Goal: Information Seeking & Learning: Learn about a topic

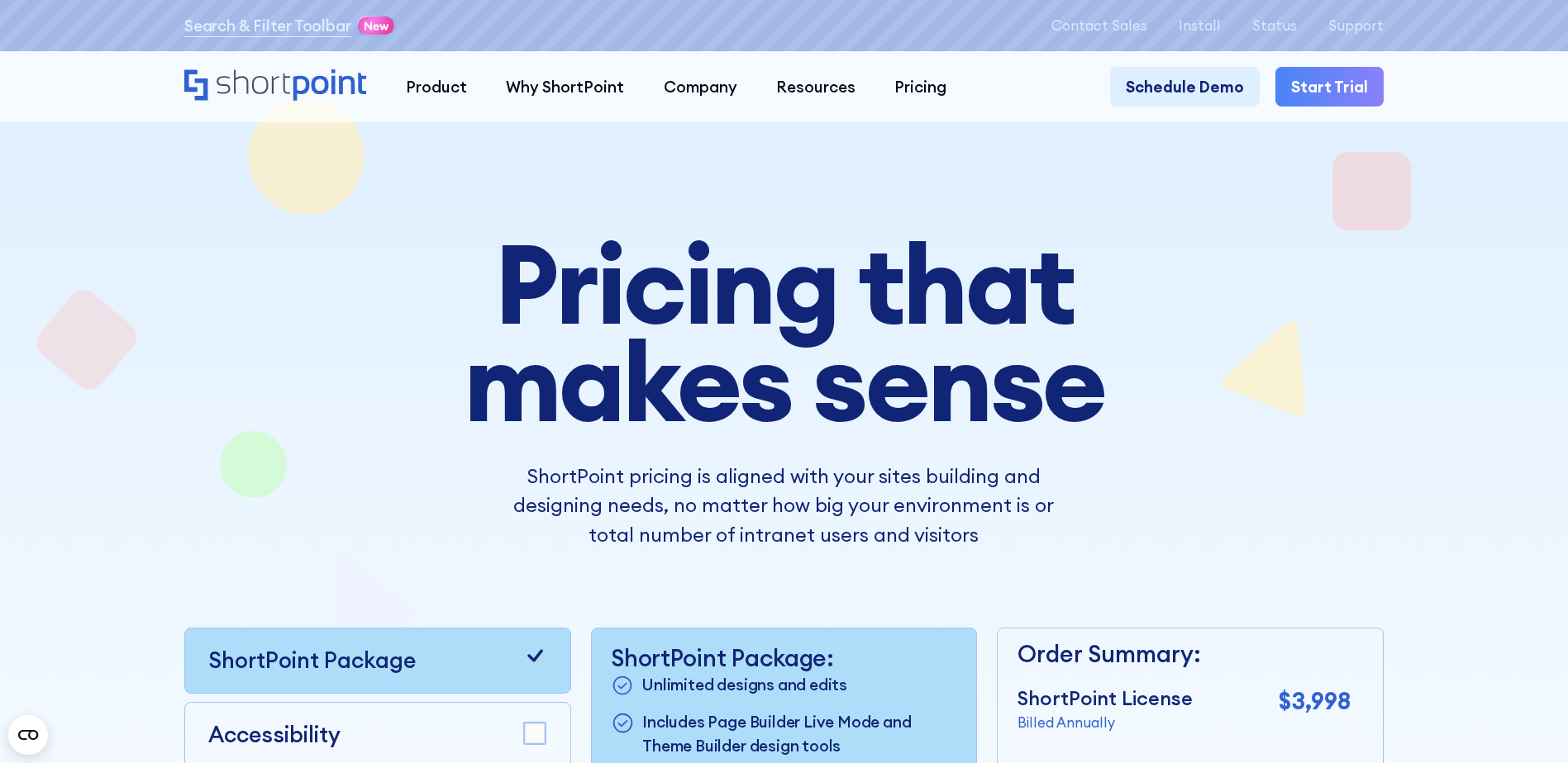
click at [1193, 570] on div "Pricing that makes sense ShortPoint pricing is aligned with your sites building…" at bounding box center [784, 643] width 1199 height 816
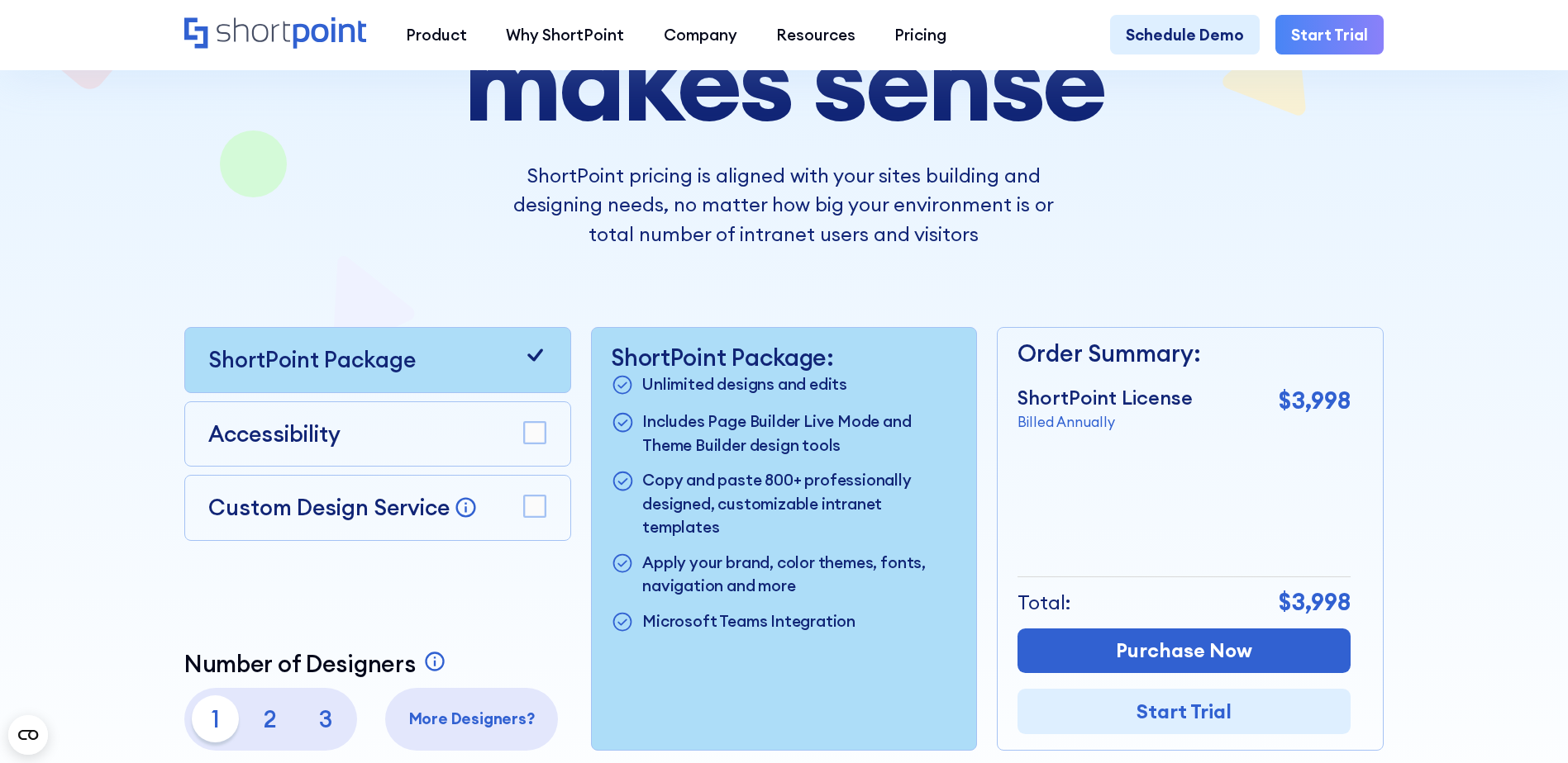
scroll to position [330, 0]
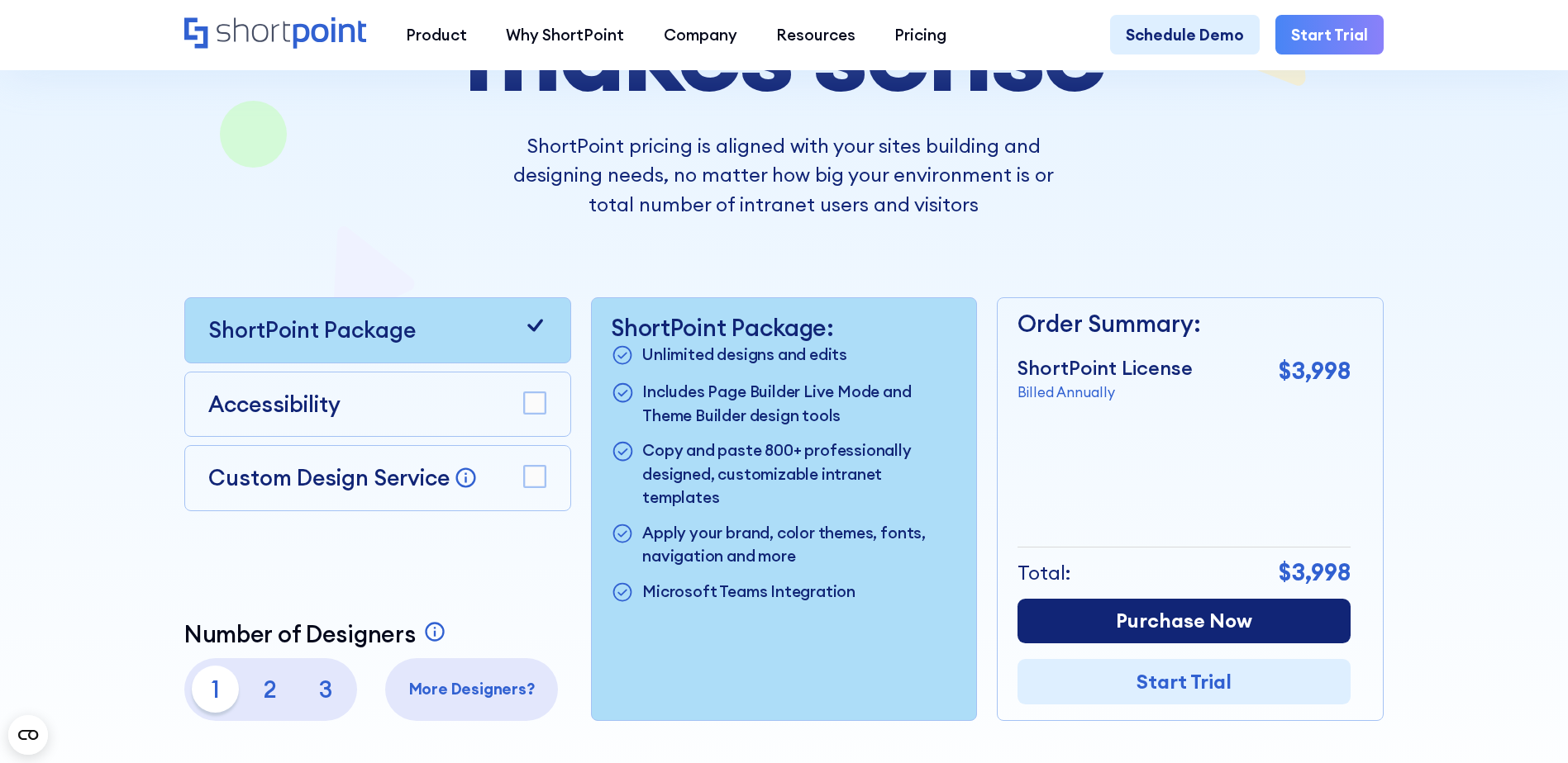
click at [1214, 631] on link "Purchase Now" at bounding box center [1184, 622] width 333 height 46
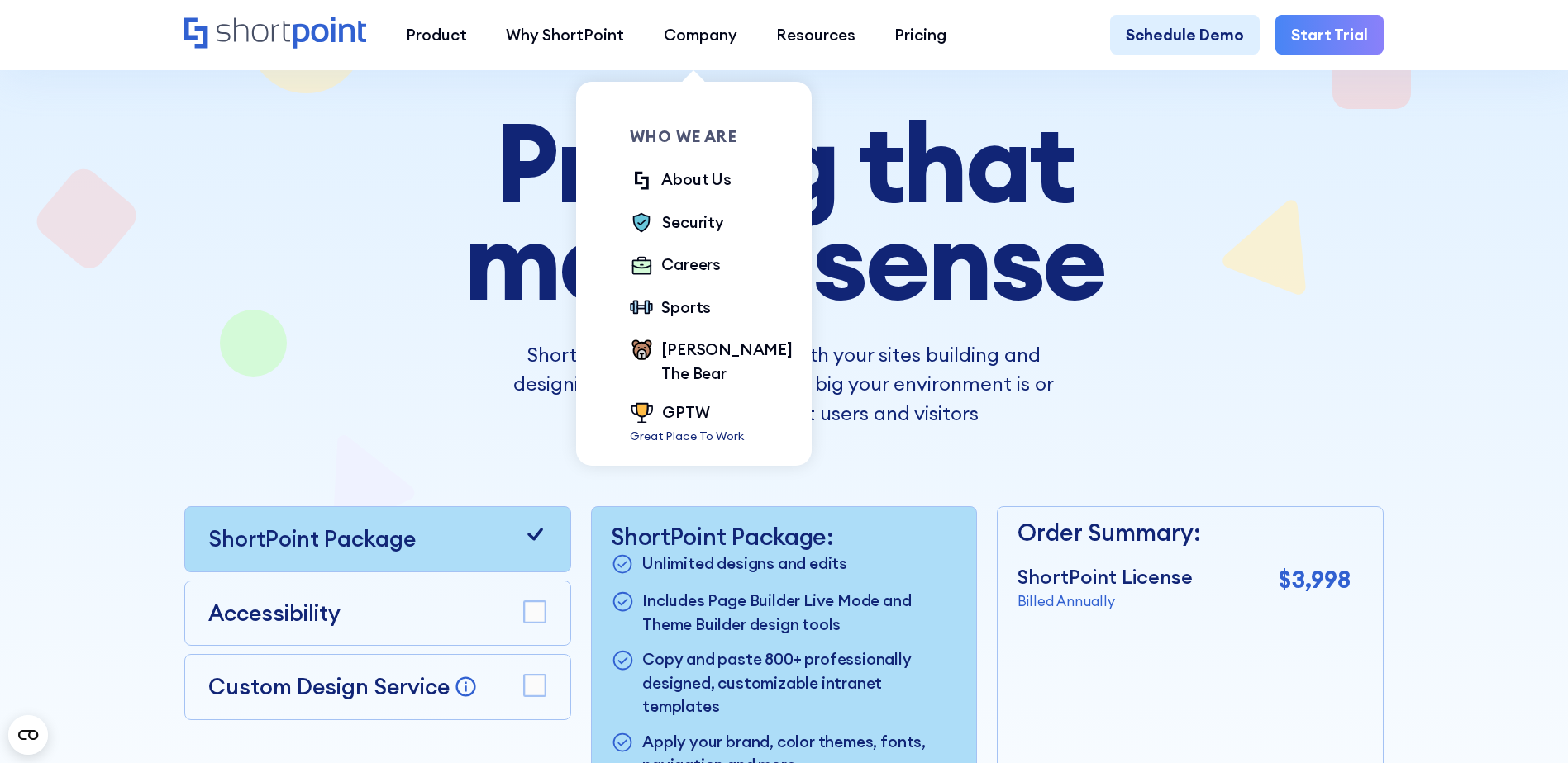
scroll to position [0, 0]
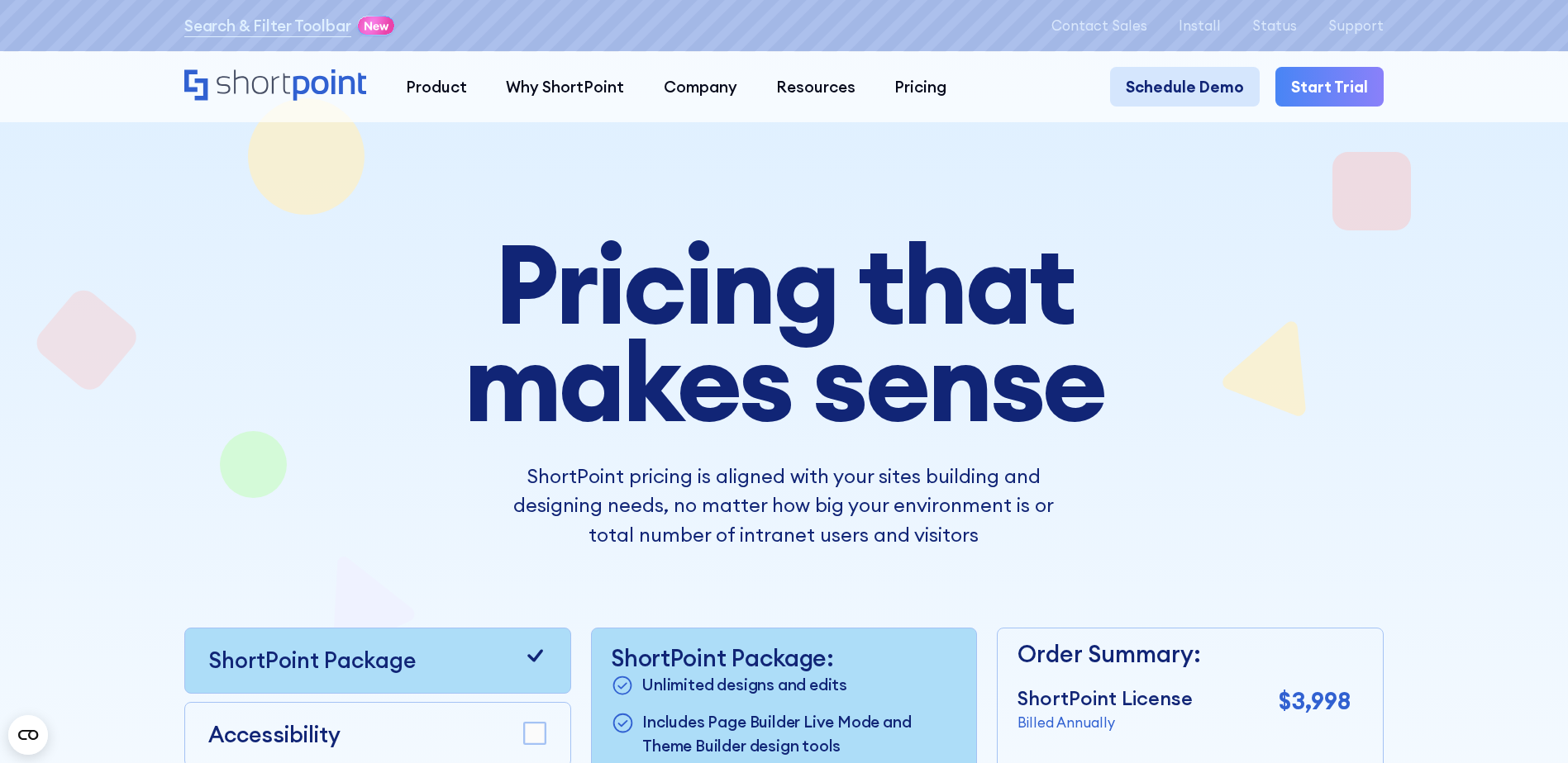
click at [1170, 96] on link "Schedule Demo" at bounding box center [1184, 86] width 149 height 38
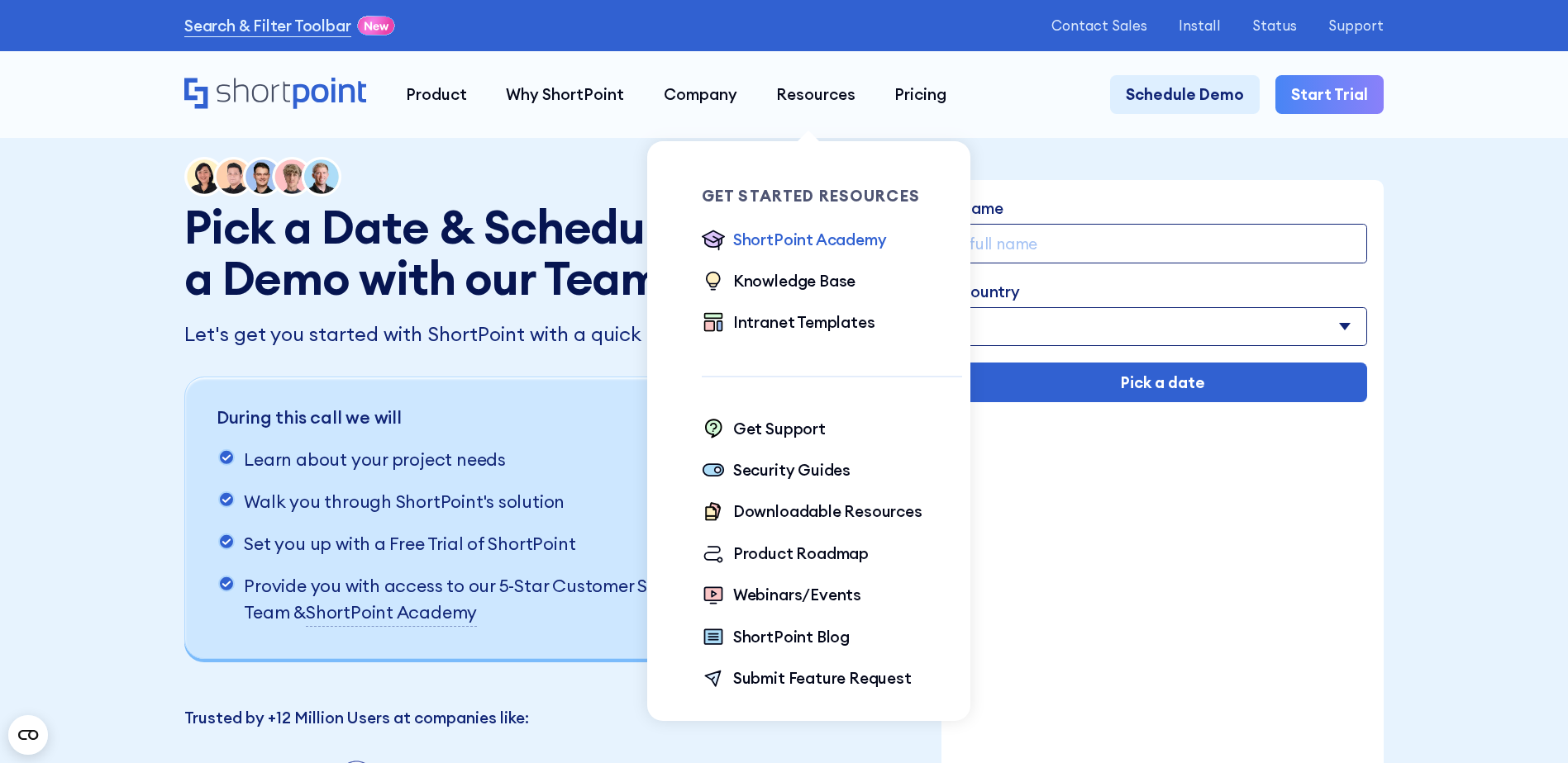
click at [807, 250] on div "ShortPoint Academy" at bounding box center [810, 240] width 154 height 23
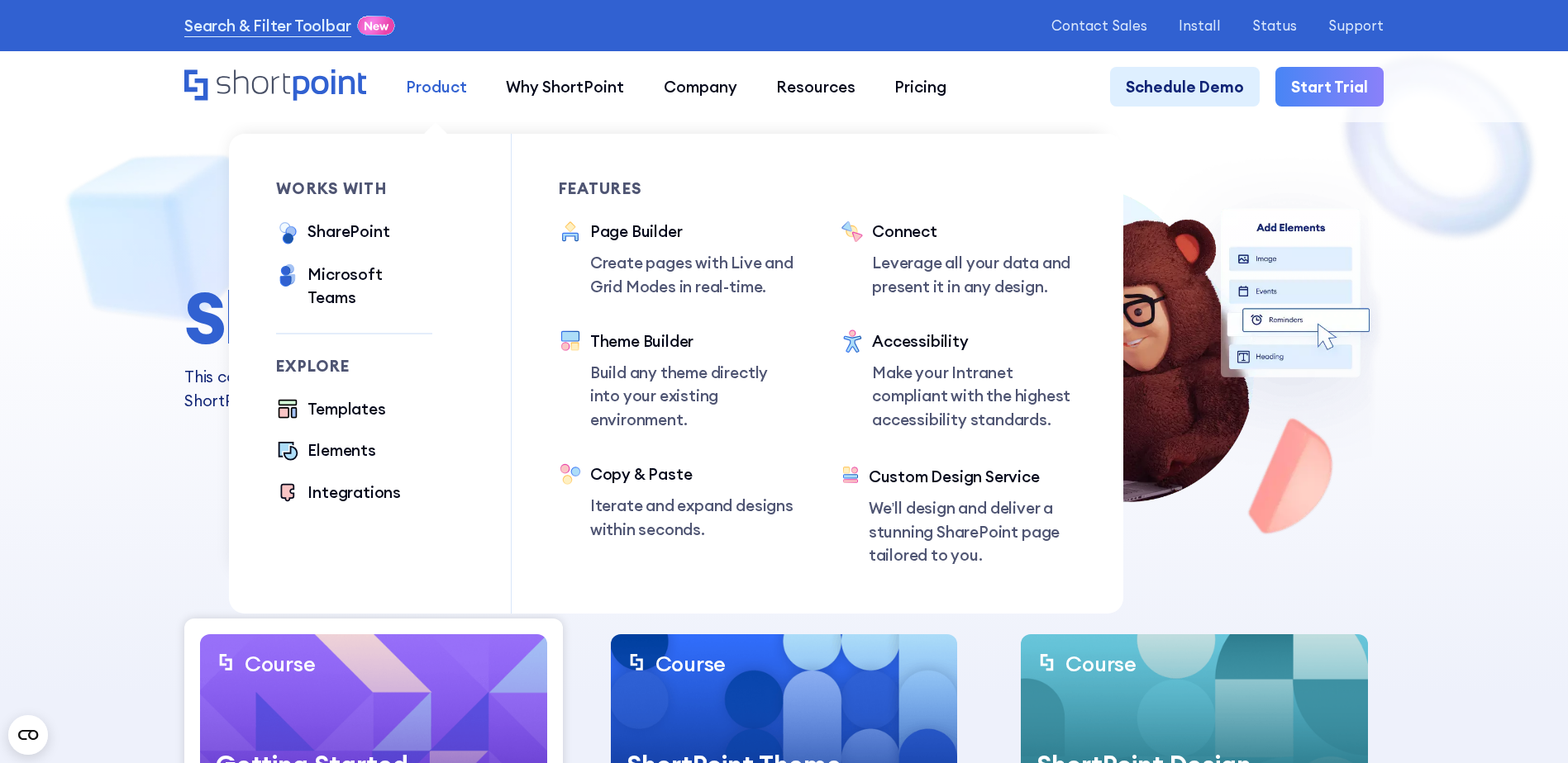
click at [433, 84] on div "Product" at bounding box center [436, 87] width 61 height 23
click at [334, 397] on div "Templates" at bounding box center [346, 409] width 78 height 23
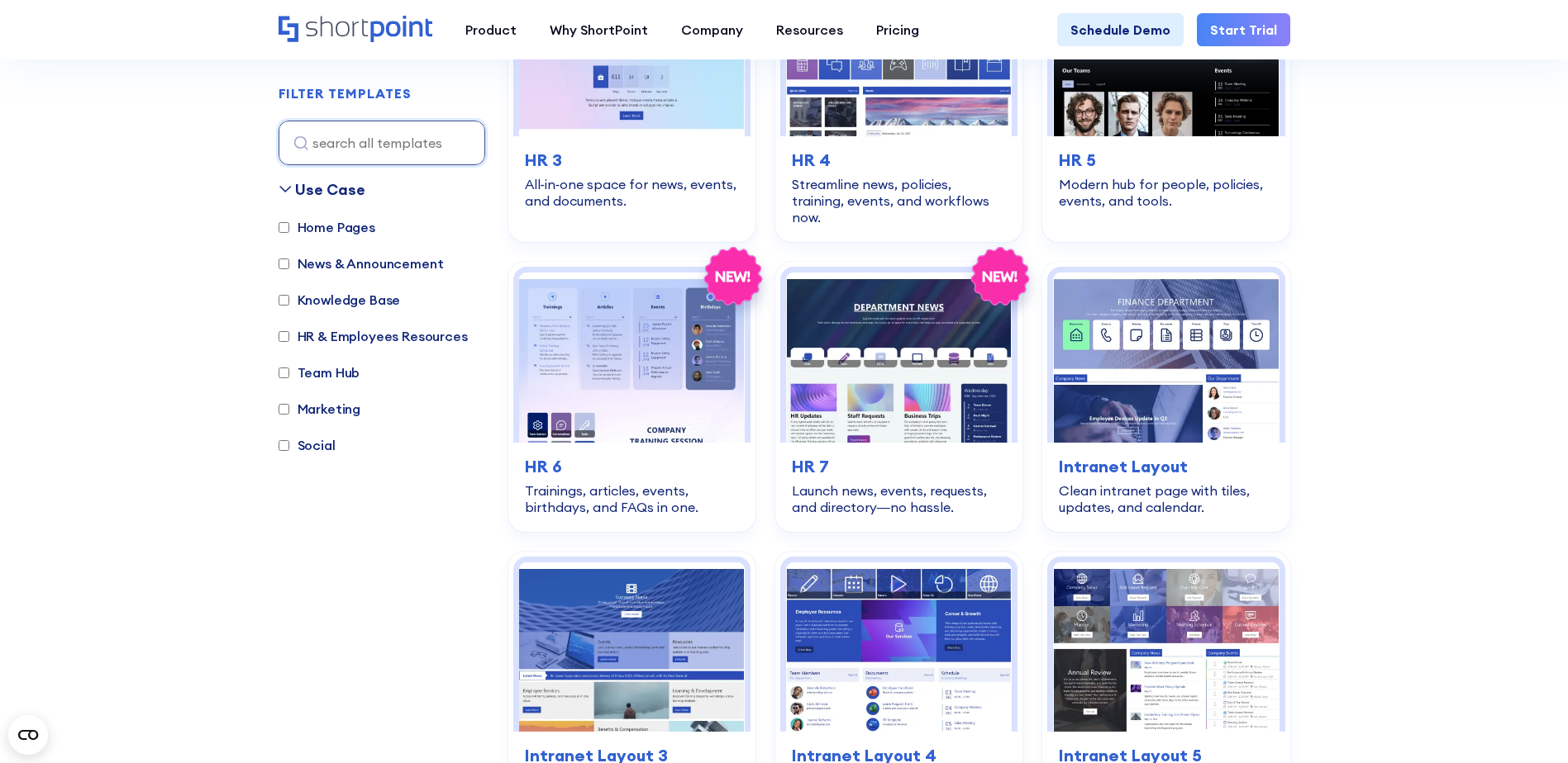
scroll to position [413, 0]
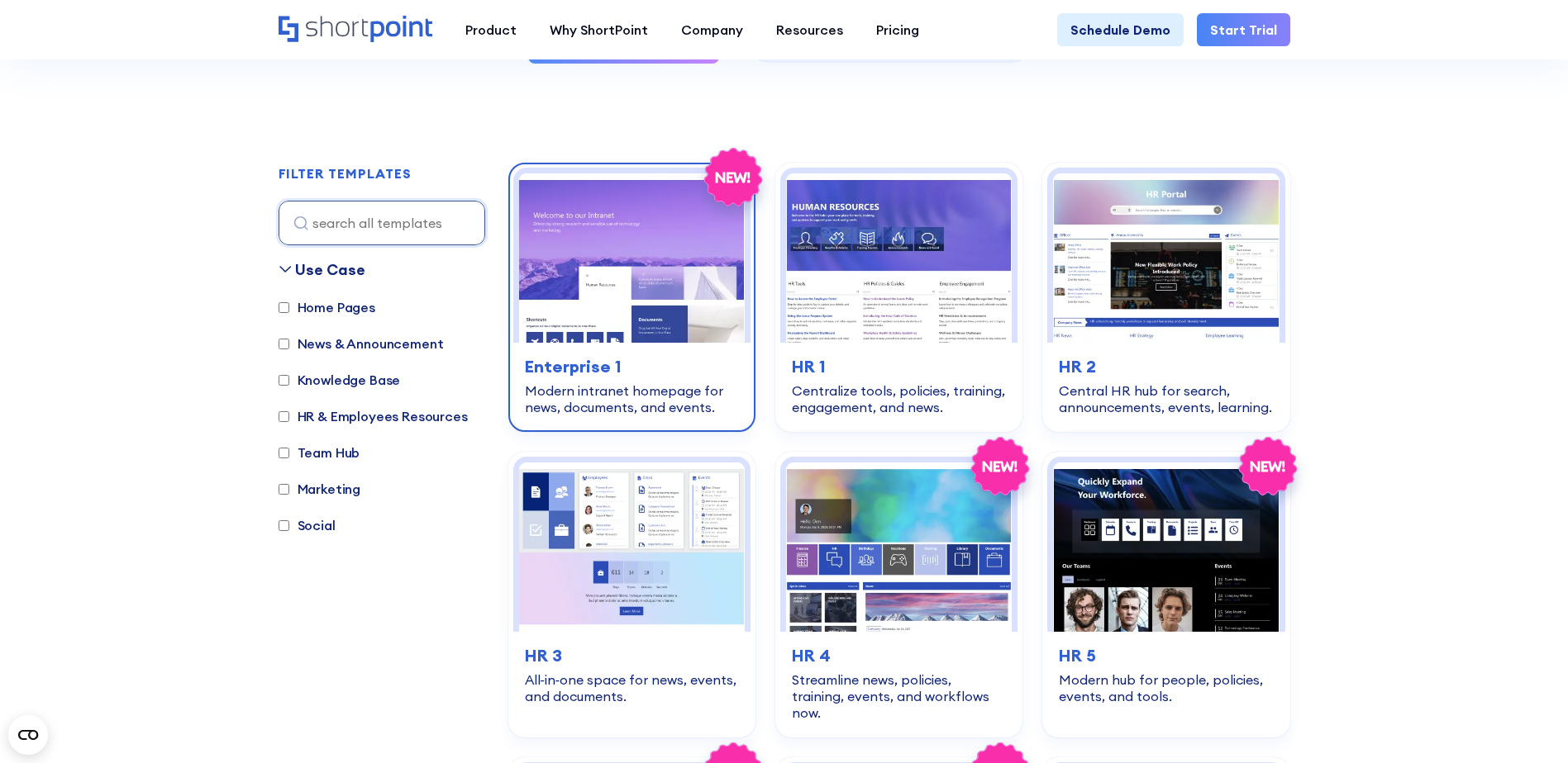
click at [681, 286] on img at bounding box center [632, 258] width 226 height 169
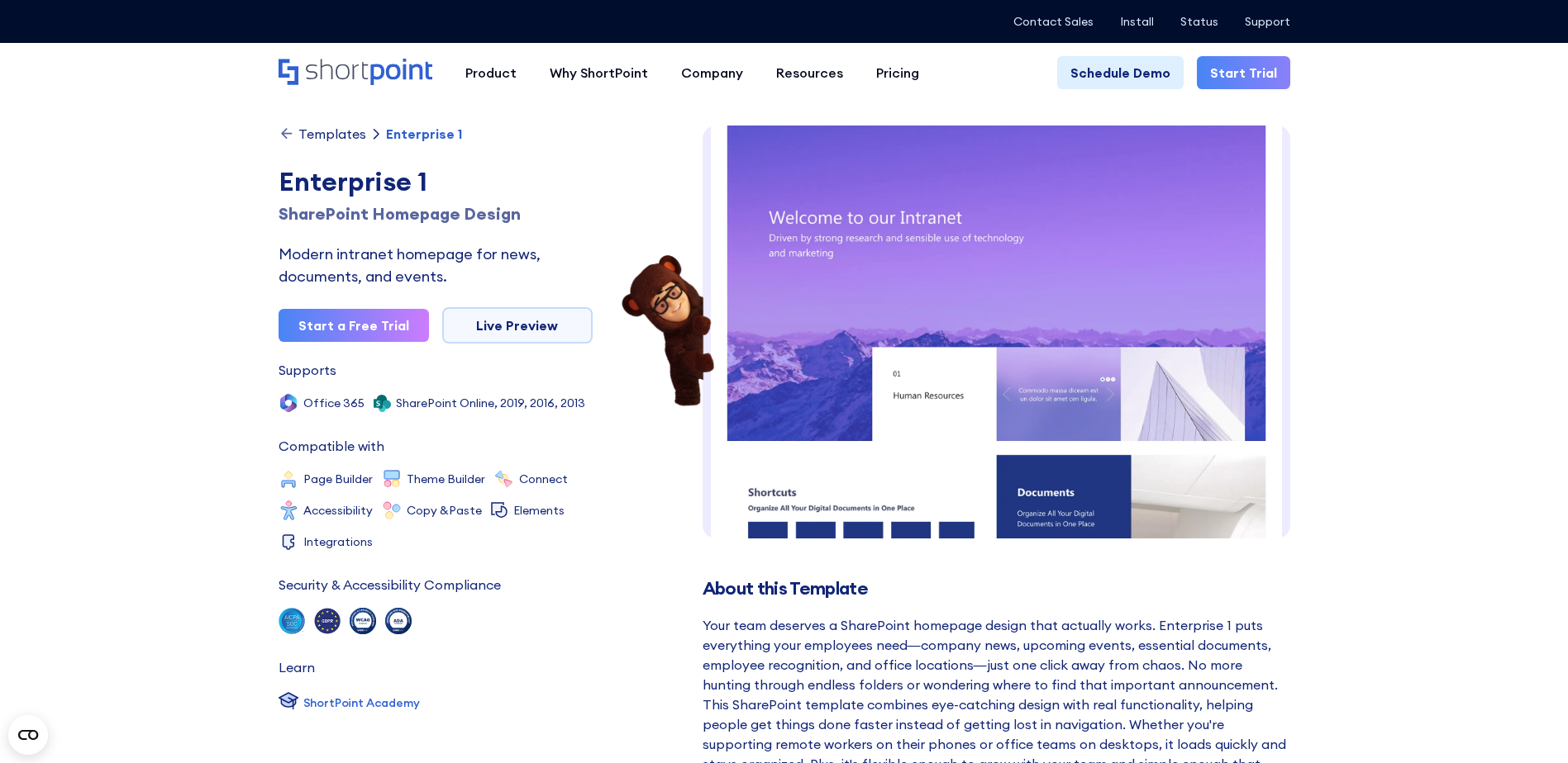
scroll to position [13, 0]
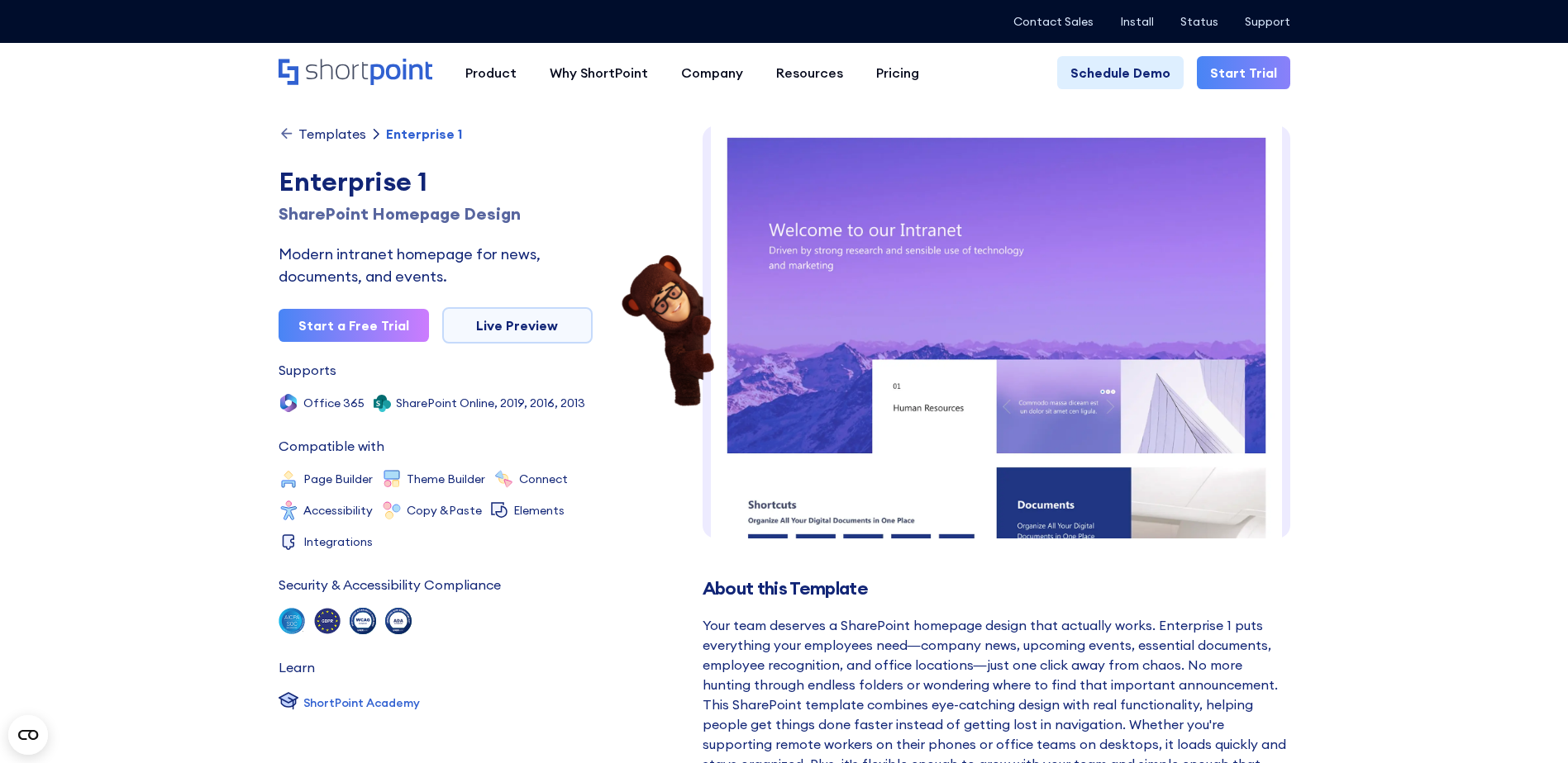
click at [984, 308] on img at bounding box center [996, 706] width 588 height 1184
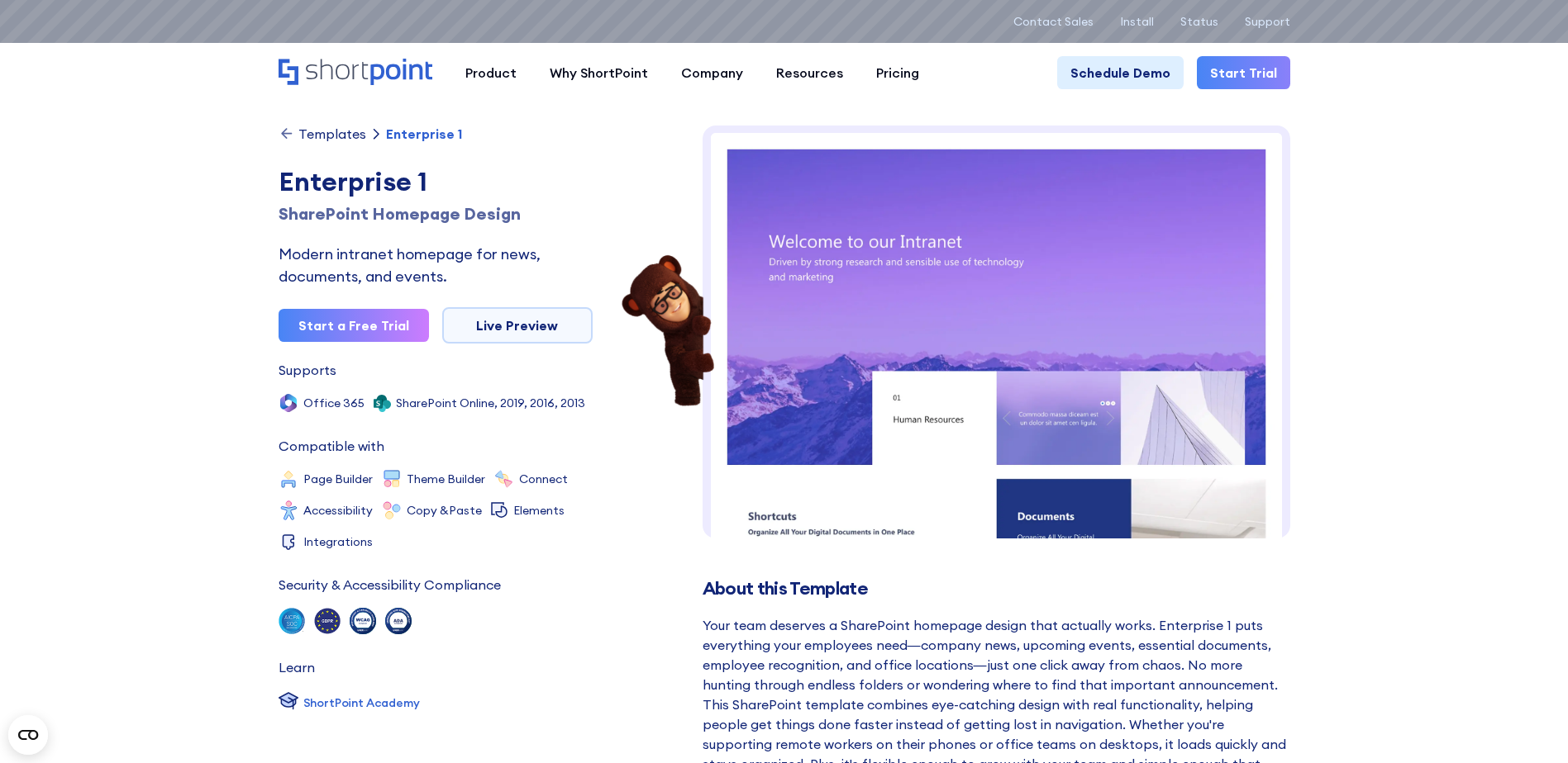
scroll to position [0, 0]
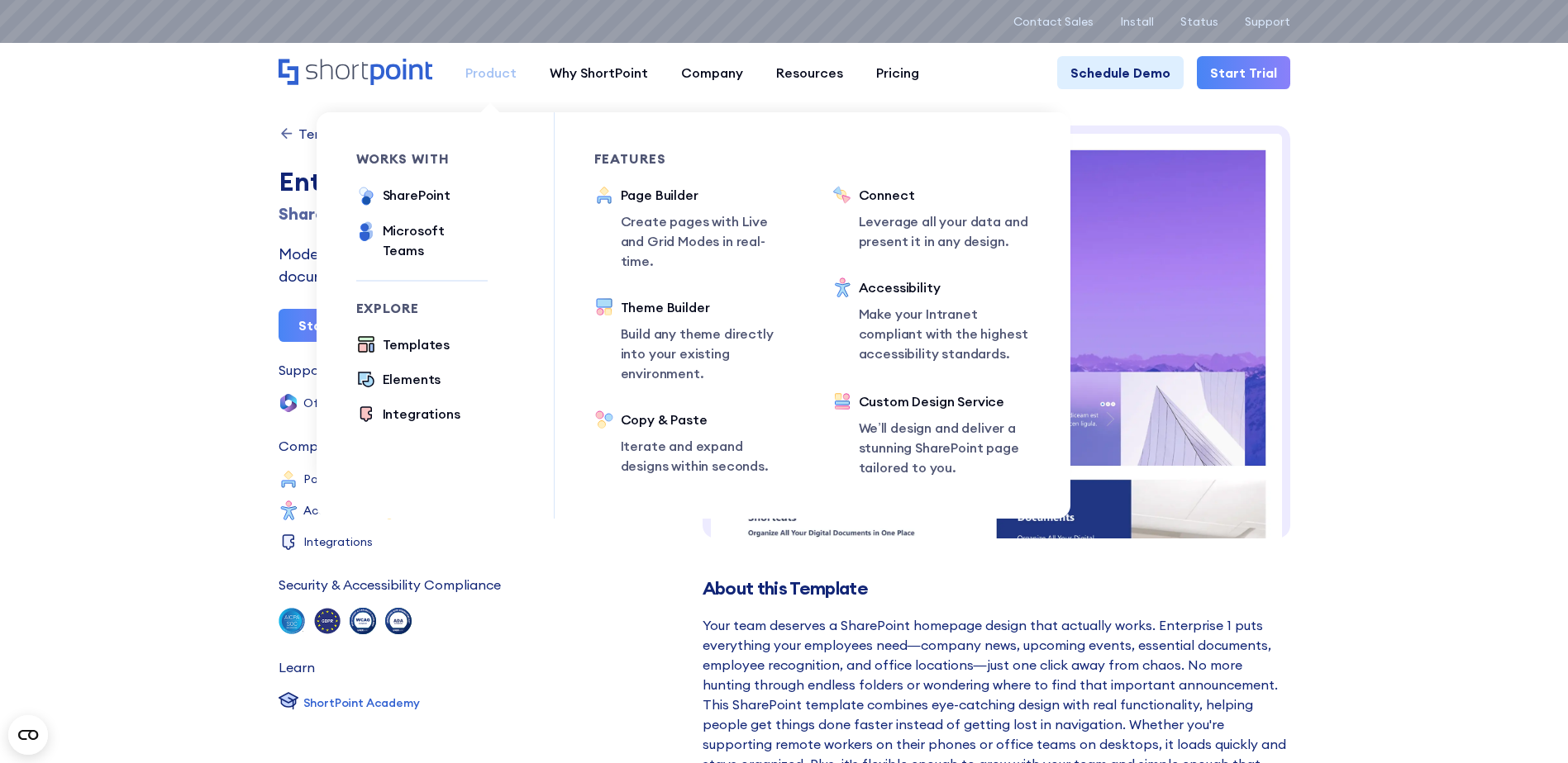
click at [488, 68] on div "Product" at bounding box center [490, 72] width 51 height 20
click at [876, 214] on p "Leverage all your data and present it in any design." at bounding box center [944, 231] width 172 height 39
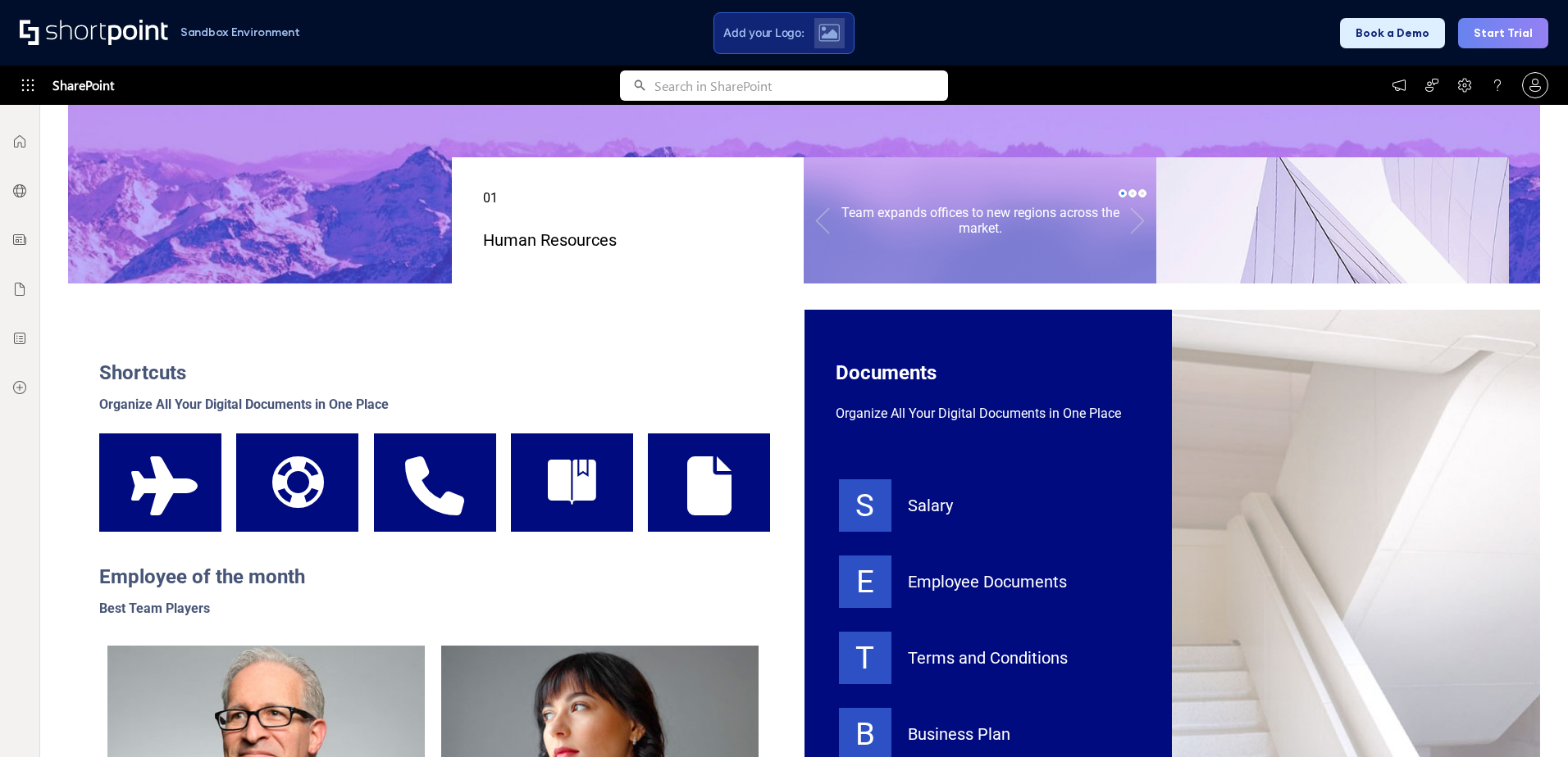
scroll to position [573, 0]
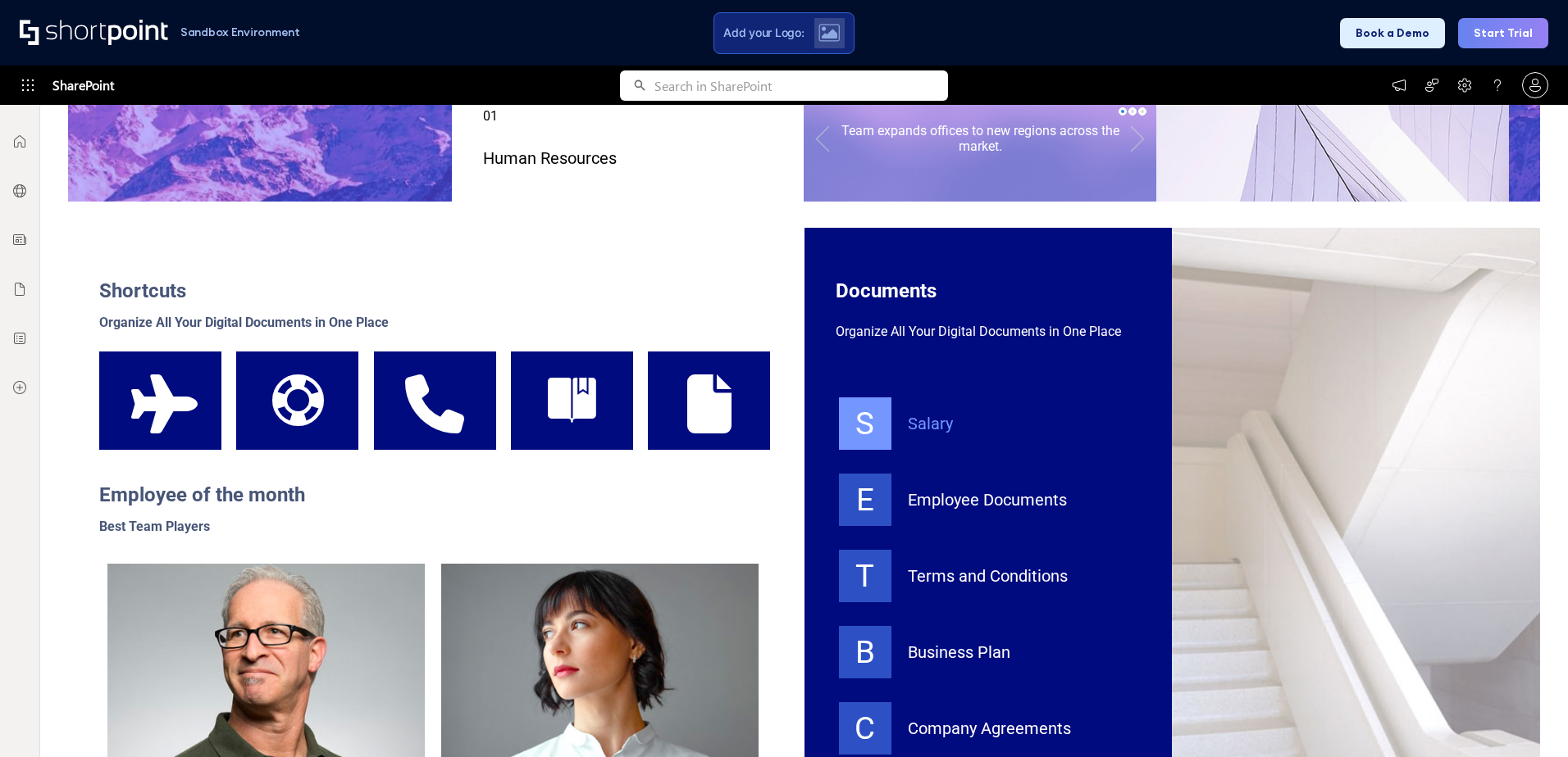
click at [862, 430] on icon at bounding box center [865, 423] width 52 height 52
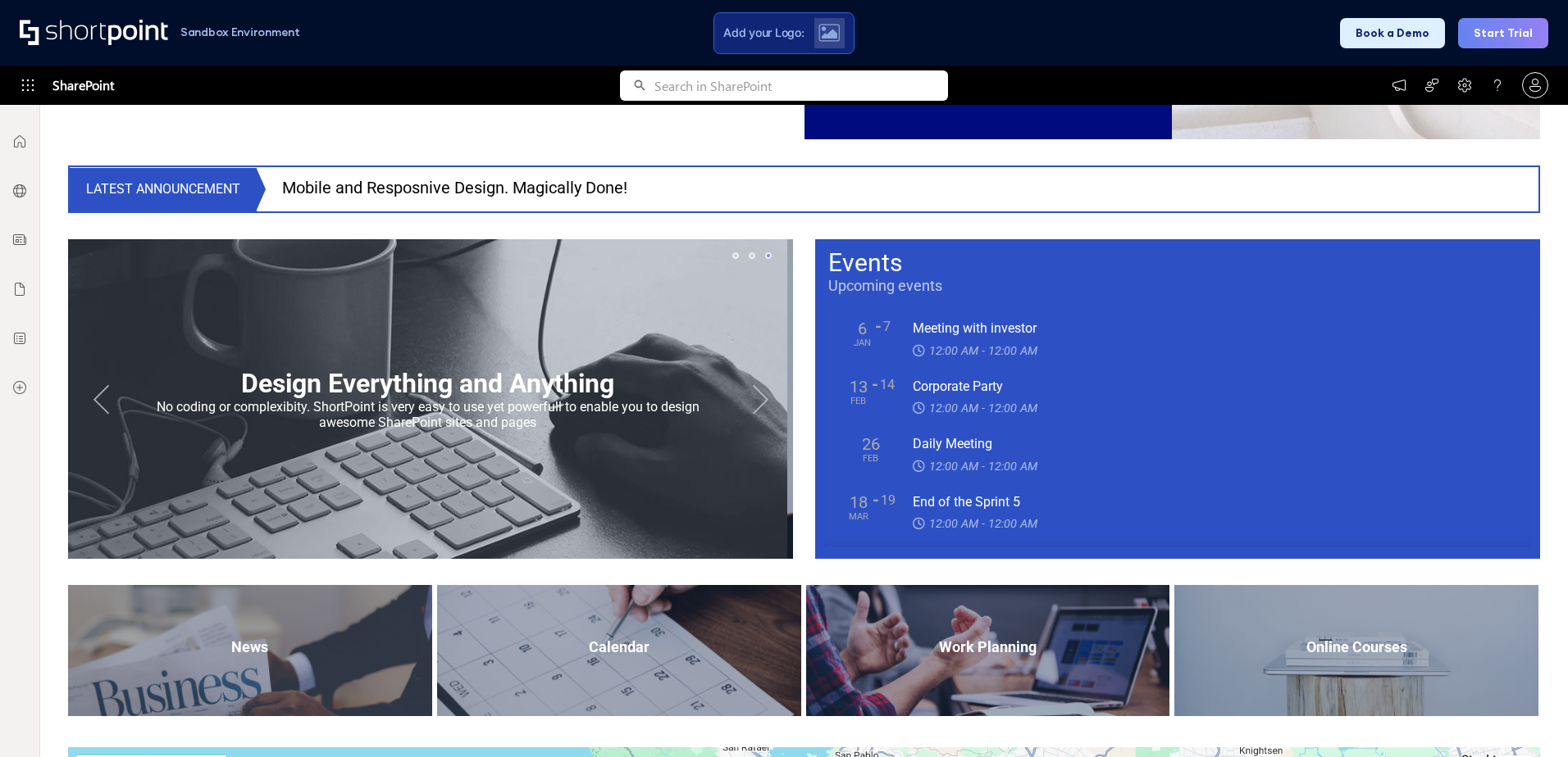
scroll to position [1229, 0]
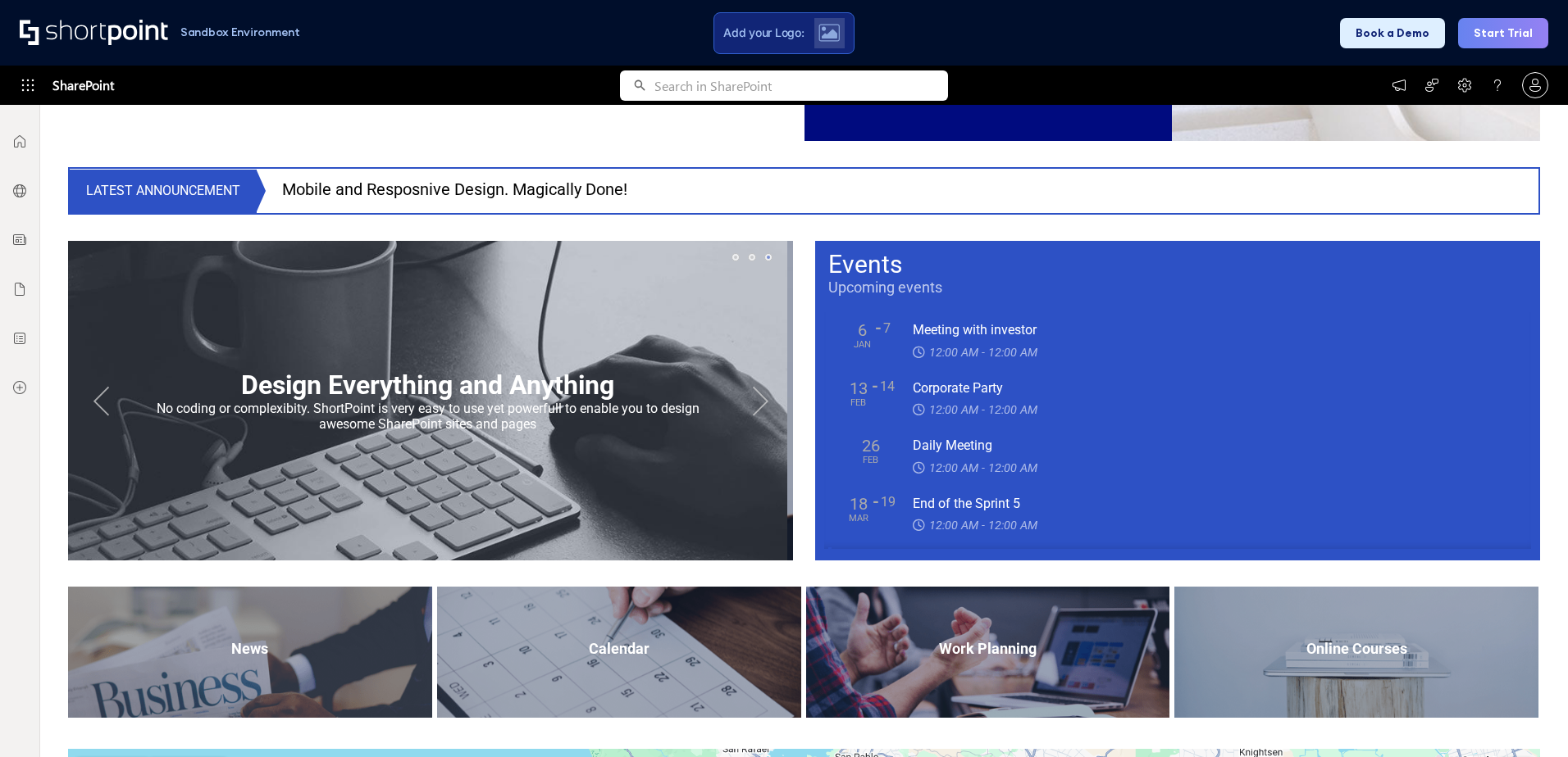
click at [756, 399] on button "Next" at bounding box center [760, 400] width 33 height 33
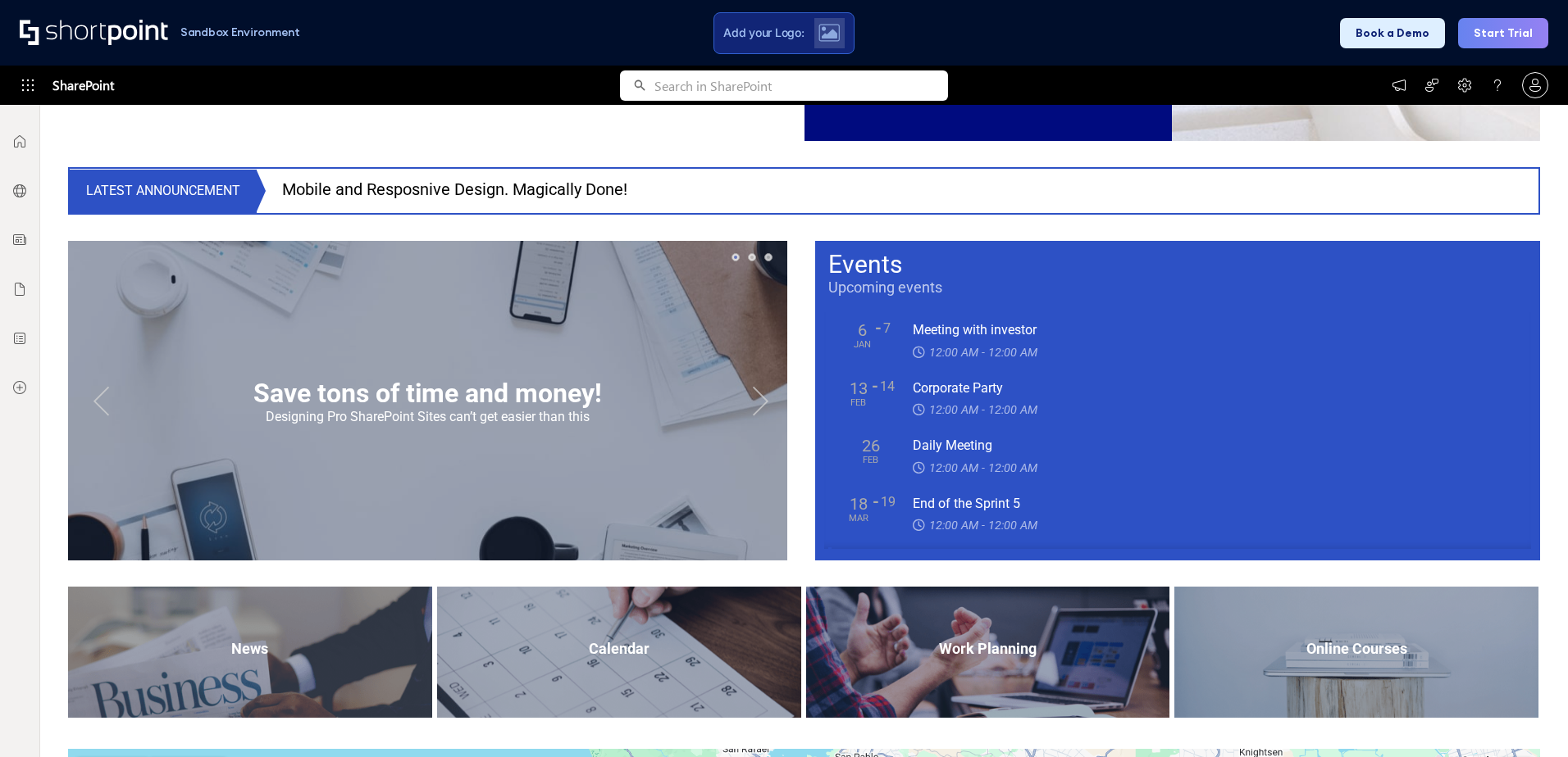
click at [756, 399] on button "Next" at bounding box center [760, 400] width 33 height 33
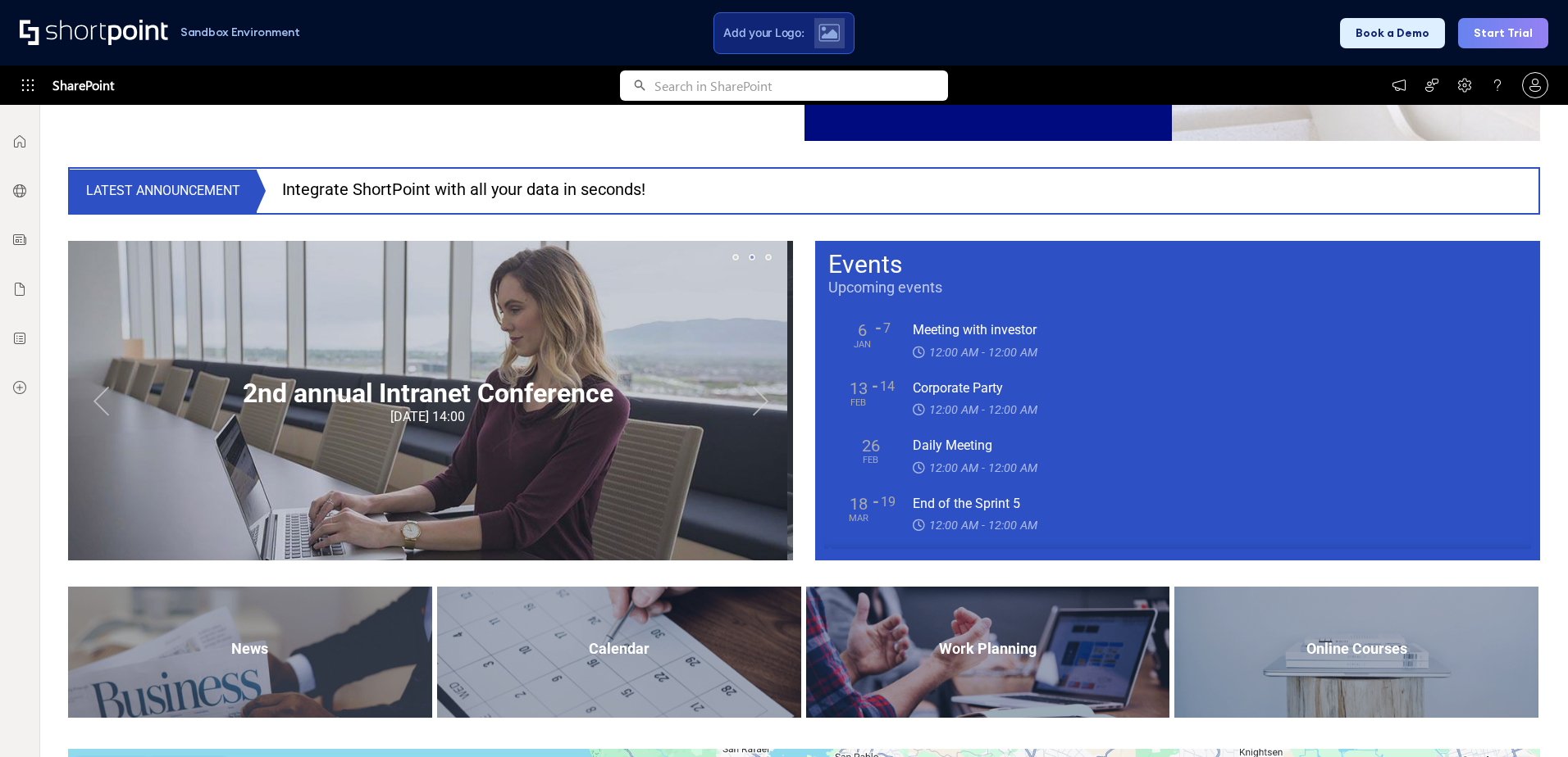
click at [756, 399] on button "Next" at bounding box center [760, 400] width 33 height 33
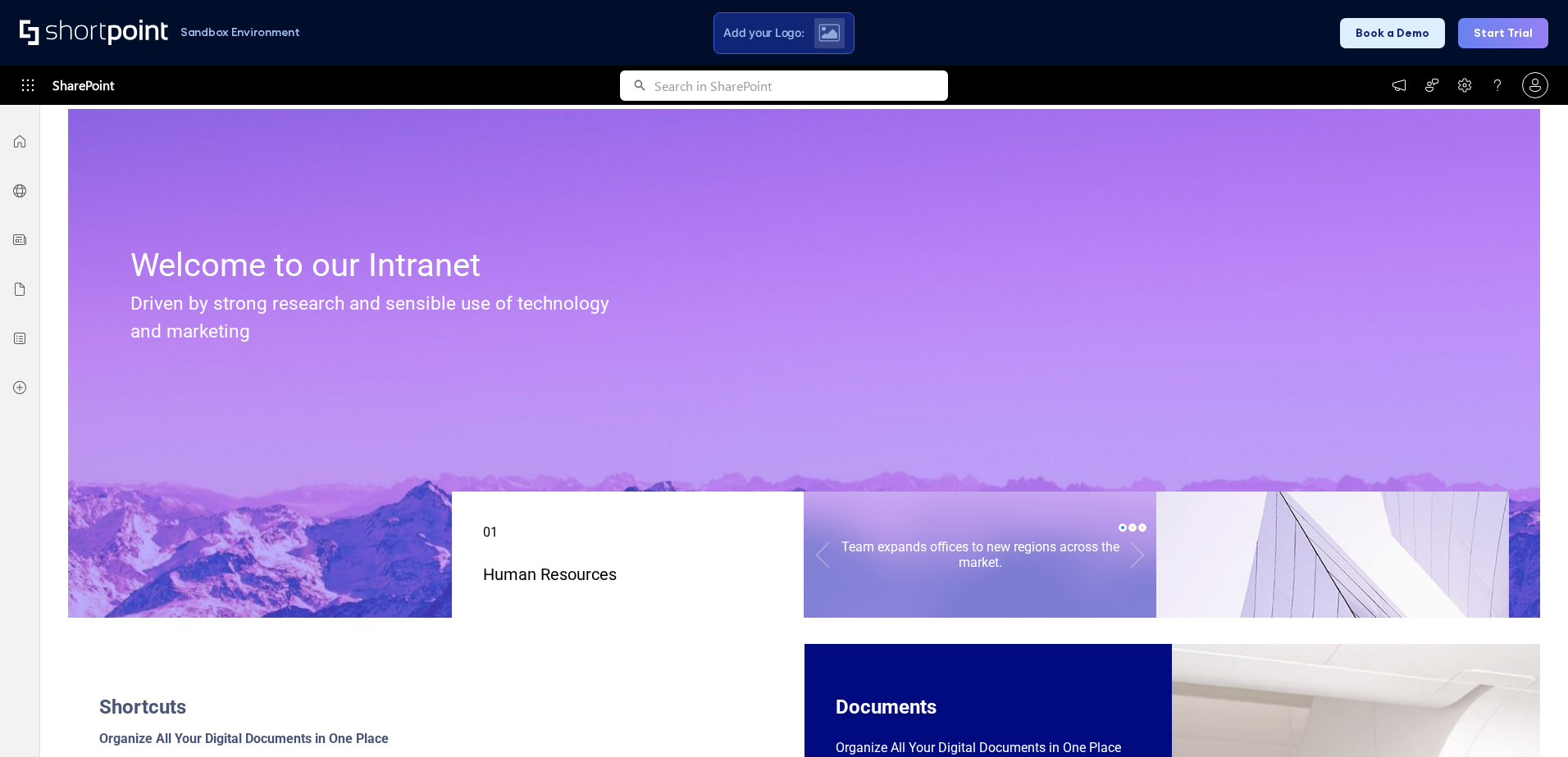
scroll to position [0, 0]
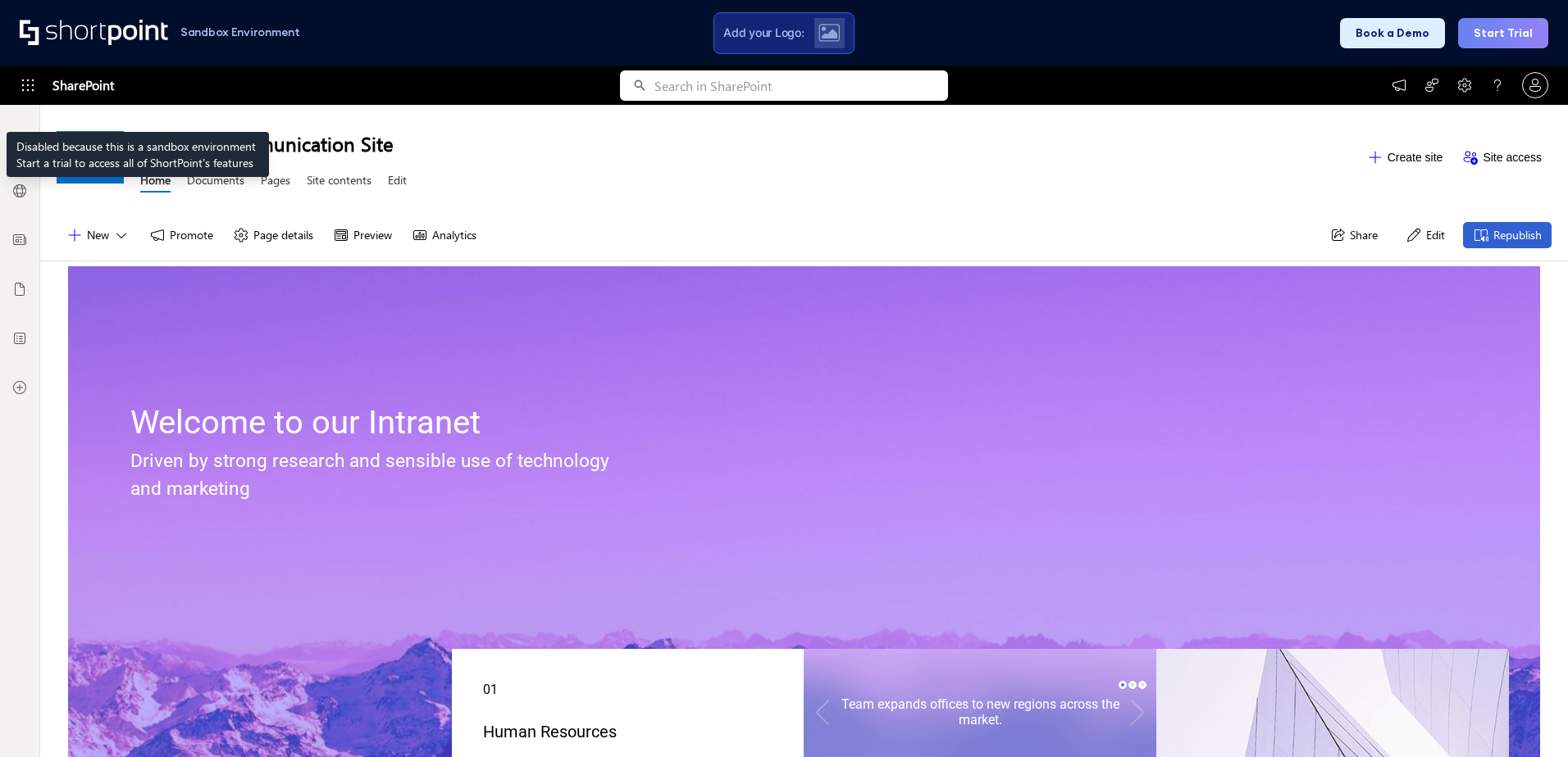
click at [18, 91] on div "SharePoint" at bounding box center [65, 85] width 131 height 39
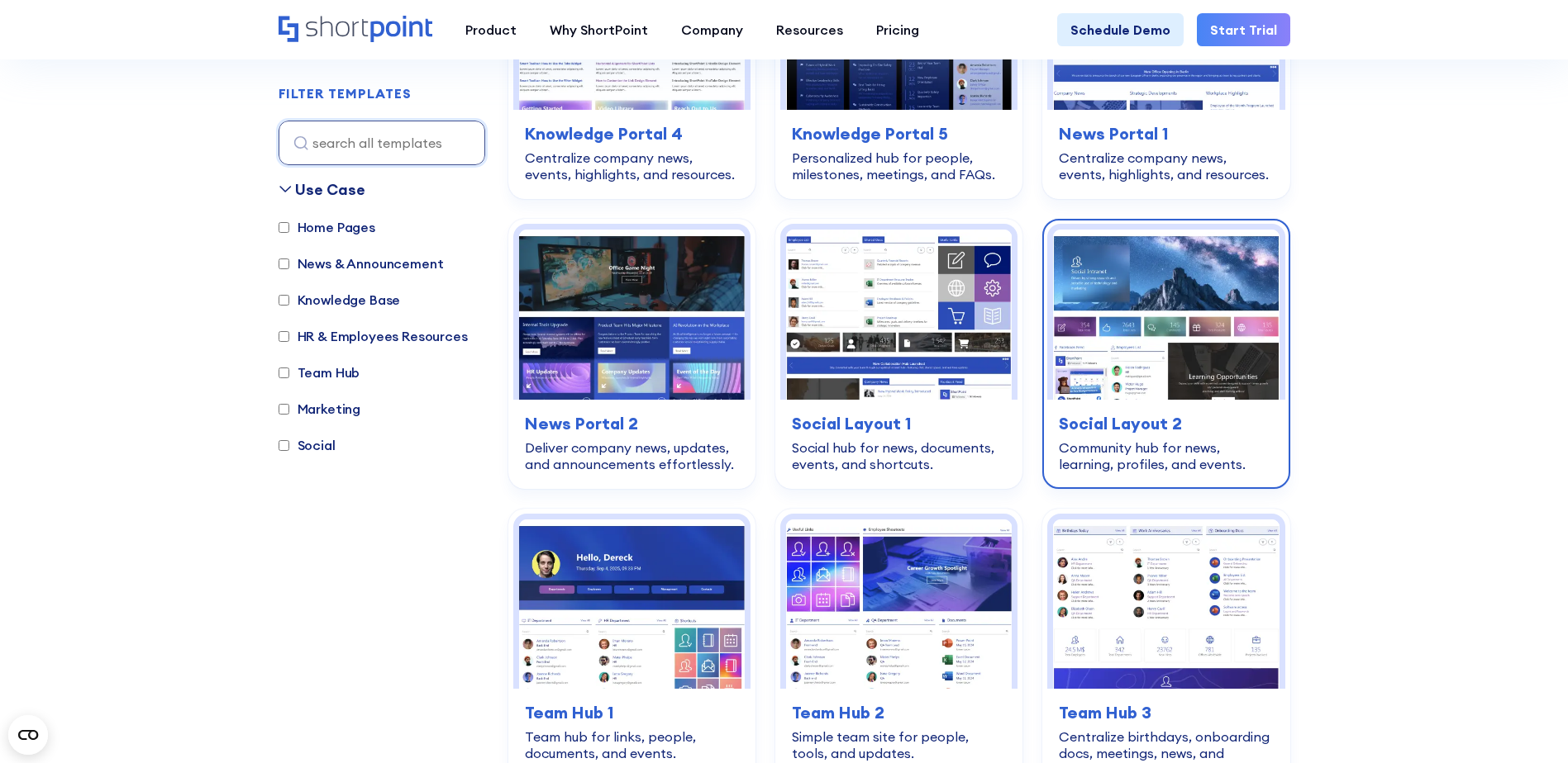
scroll to position [2230, 0]
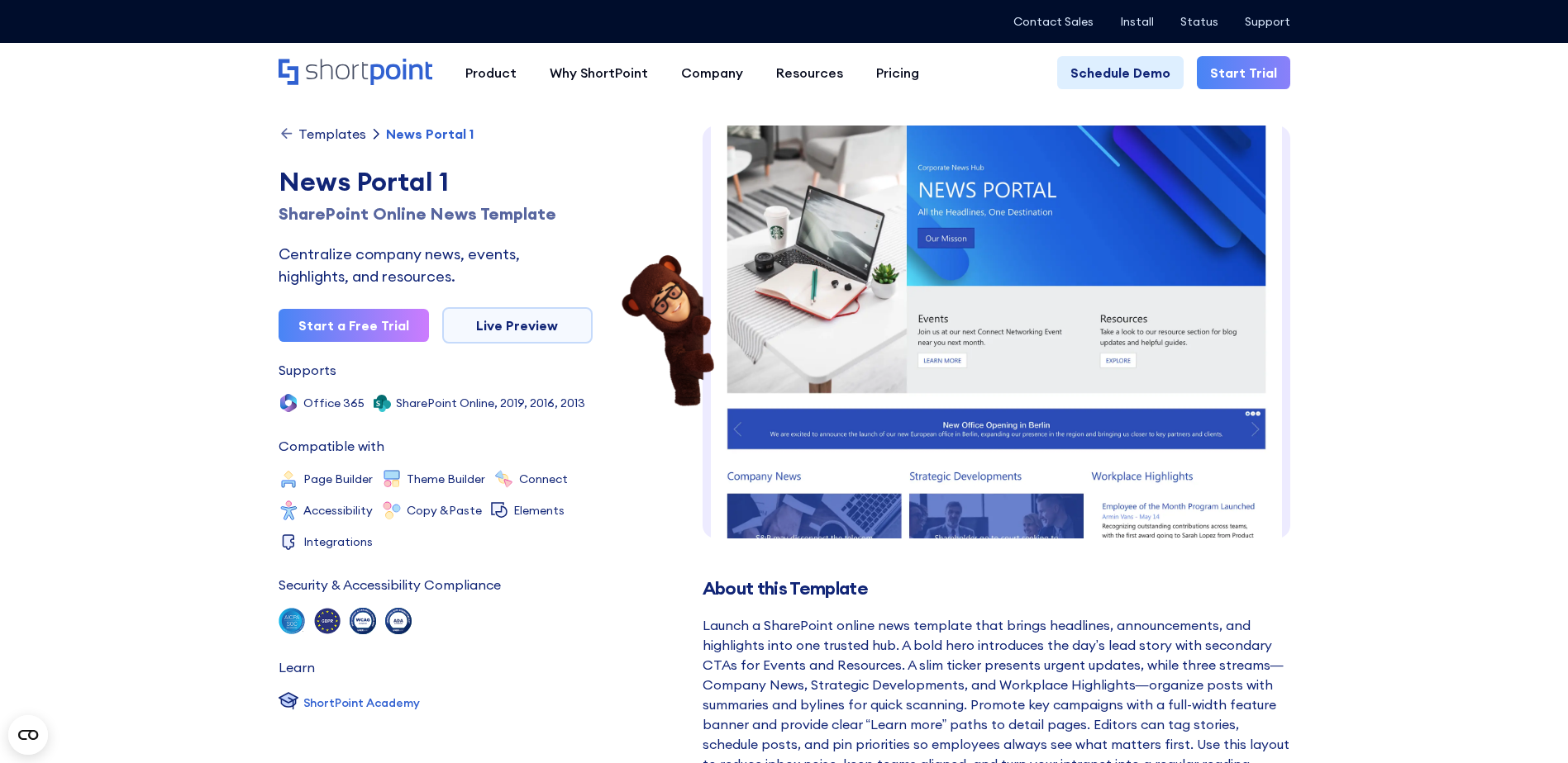
scroll to position [17, 0]
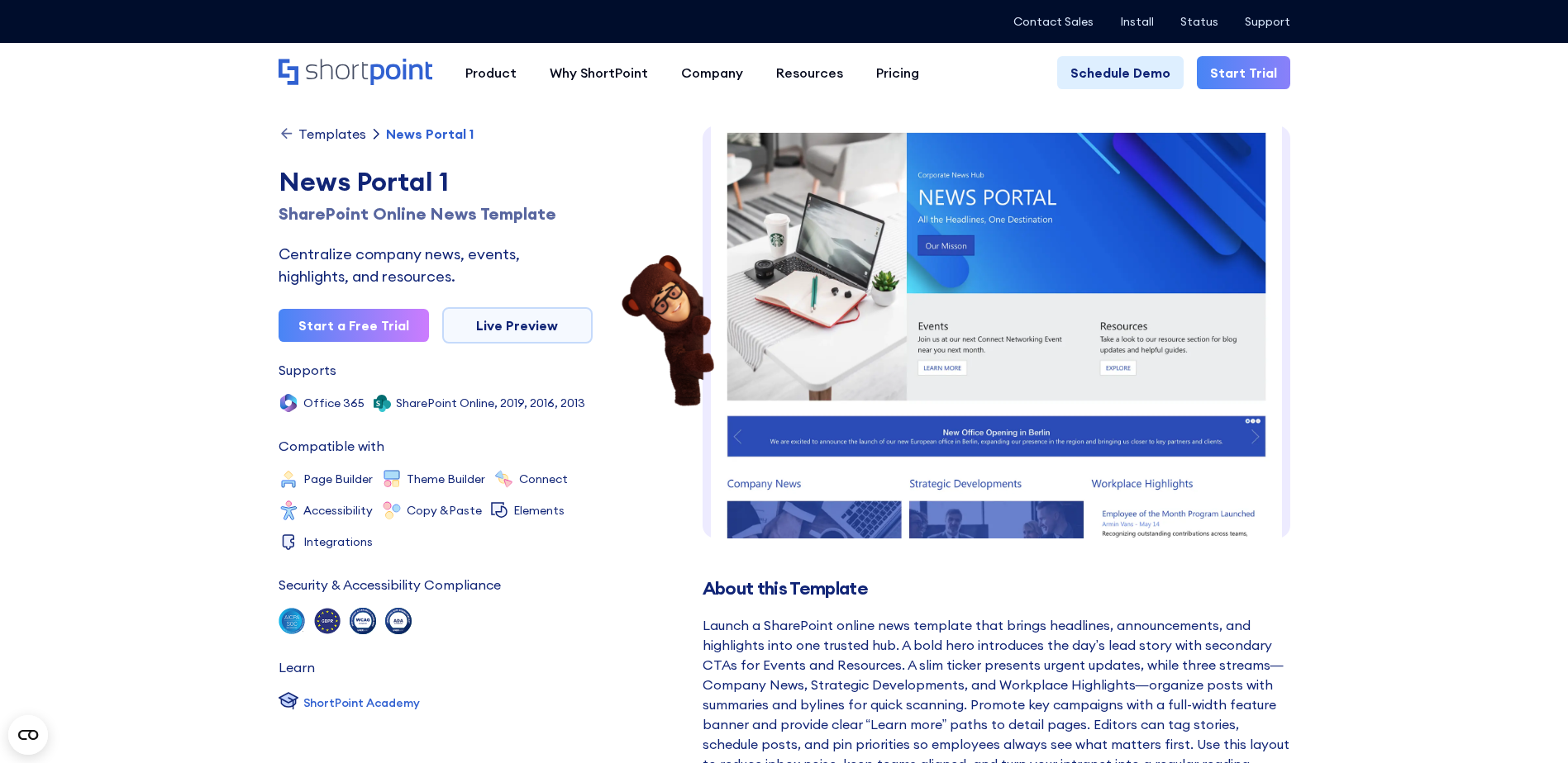
click at [1010, 224] on img at bounding box center [996, 536] width 588 height 856
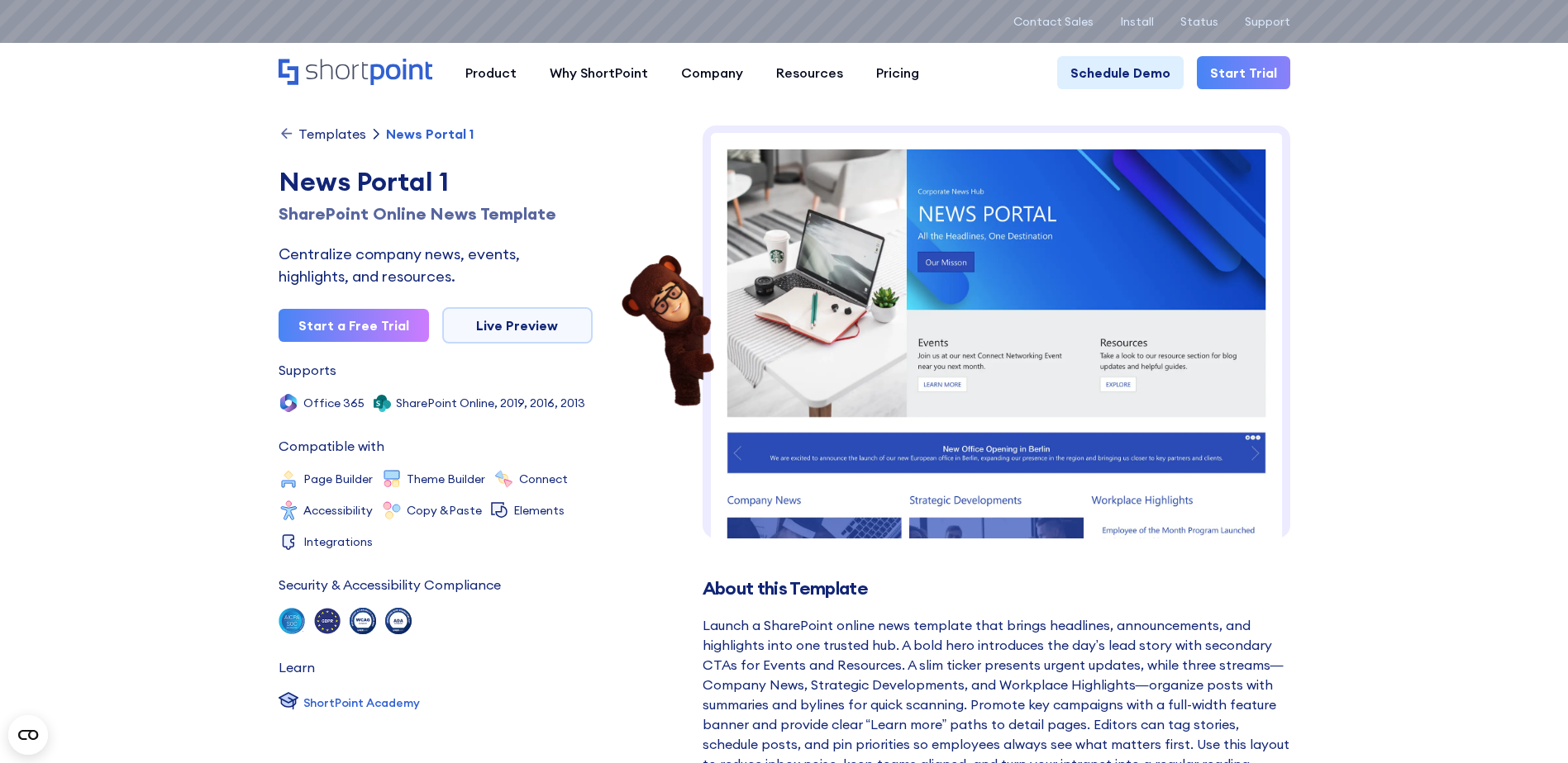
scroll to position [0, 0]
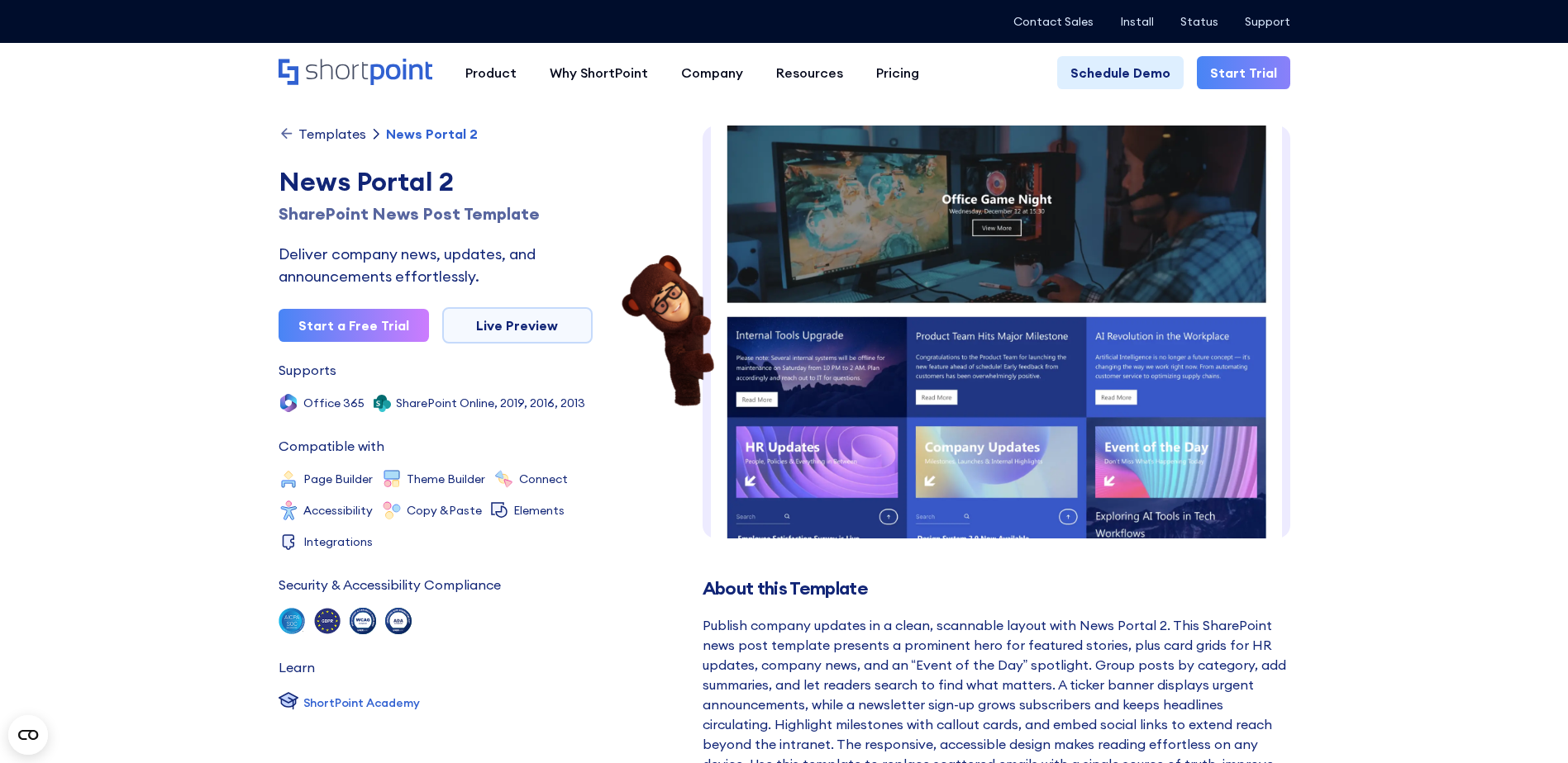
scroll to position [25, 0]
click at [1045, 309] on img at bounding box center [996, 609] width 588 height 1017
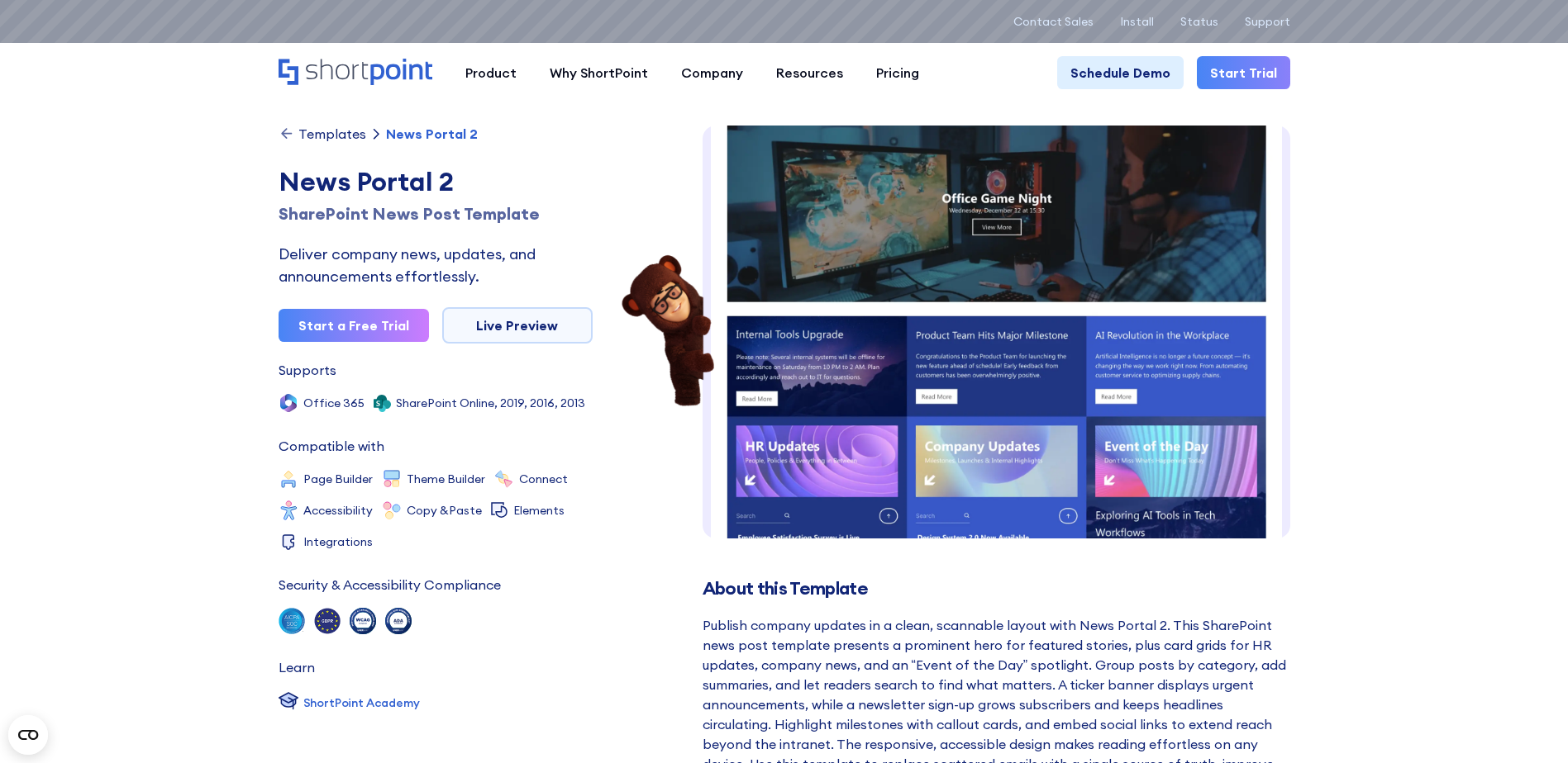
scroll to position [0, 0]
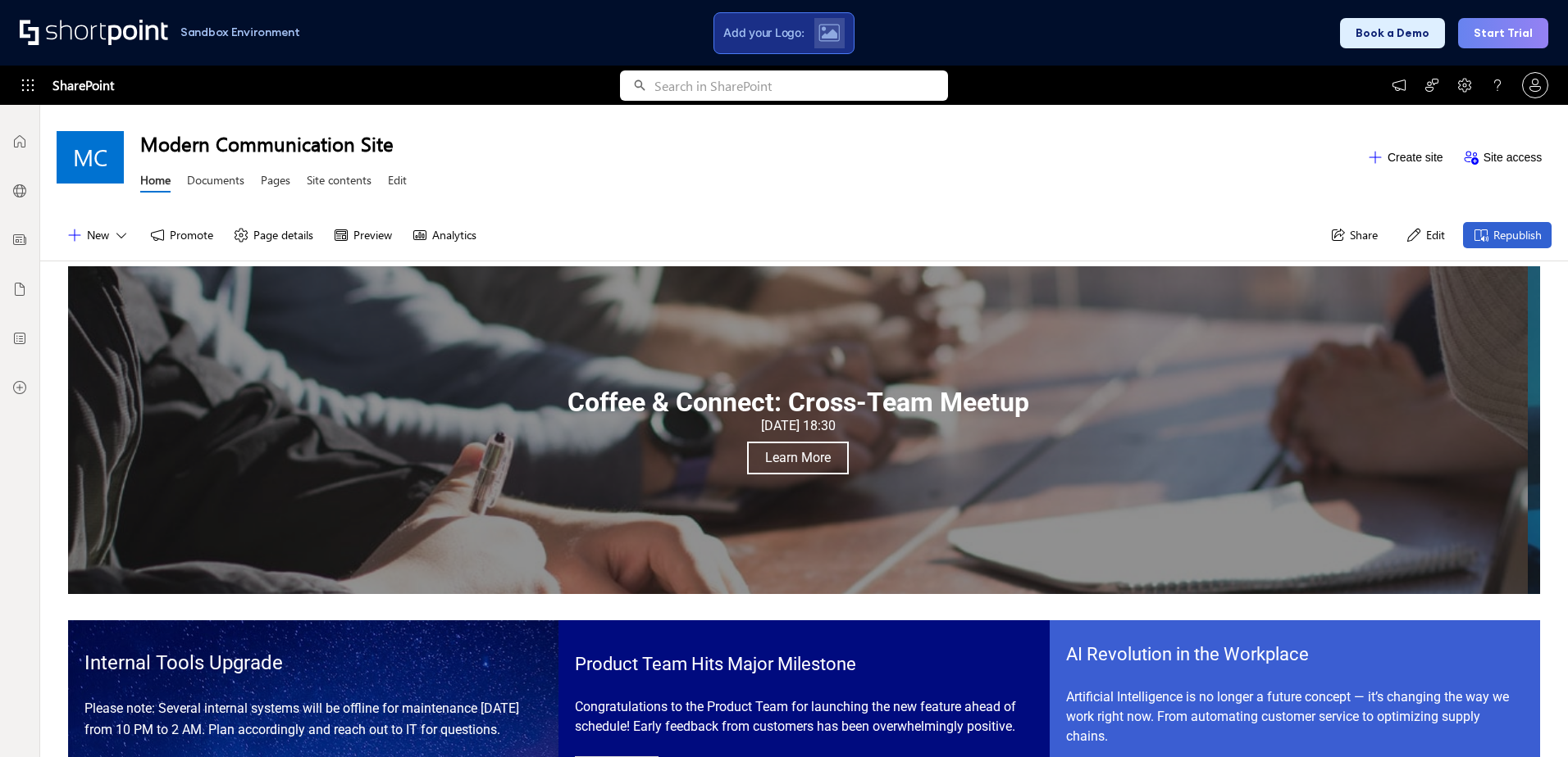
click at [813, 16] on div "Add your Logo:" at bounding box center [783, 33] width 140 height 42
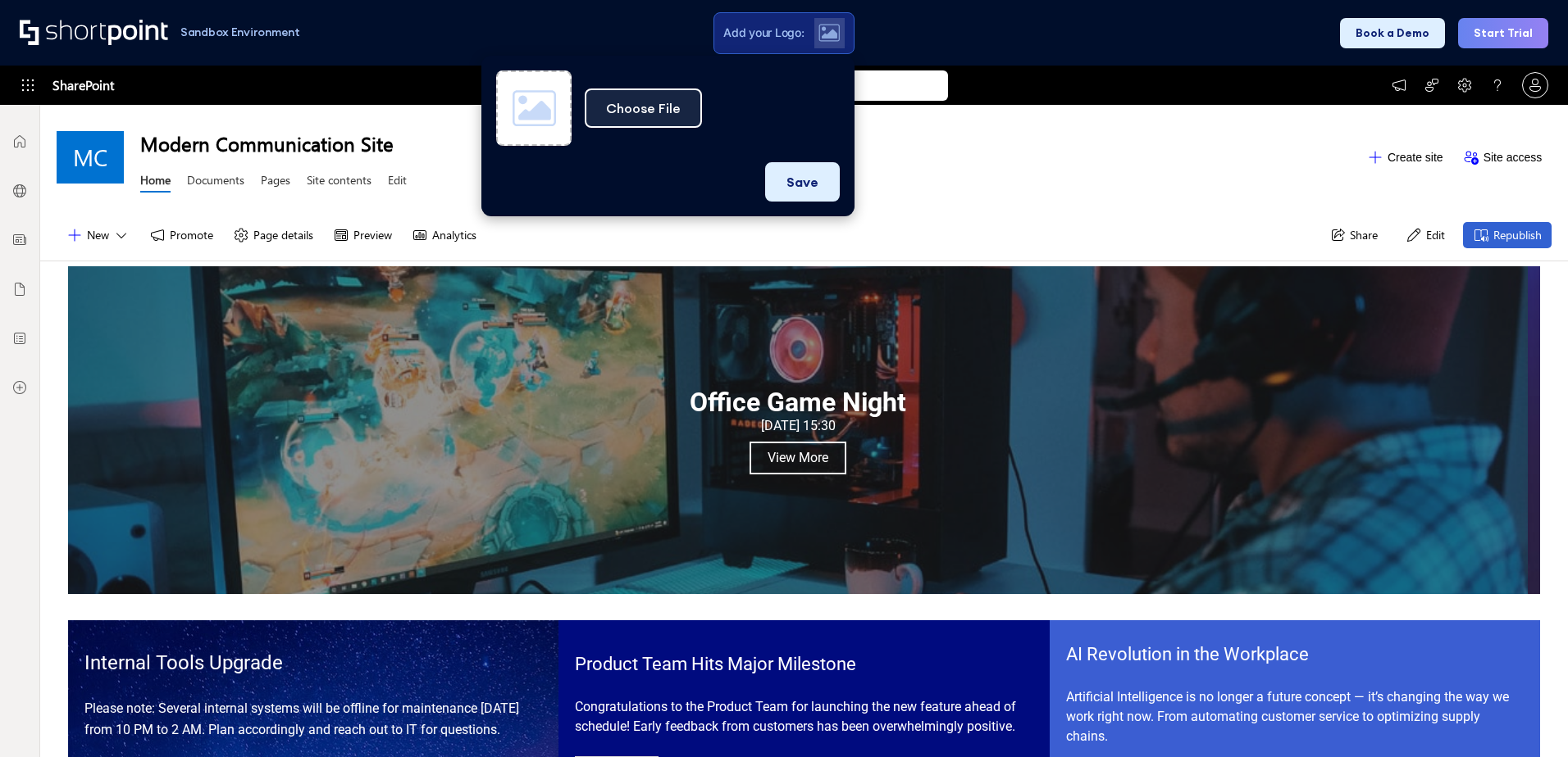
click at [642, 111] on button "Choose File" at bounding box center [643, 108] width 117 height 39
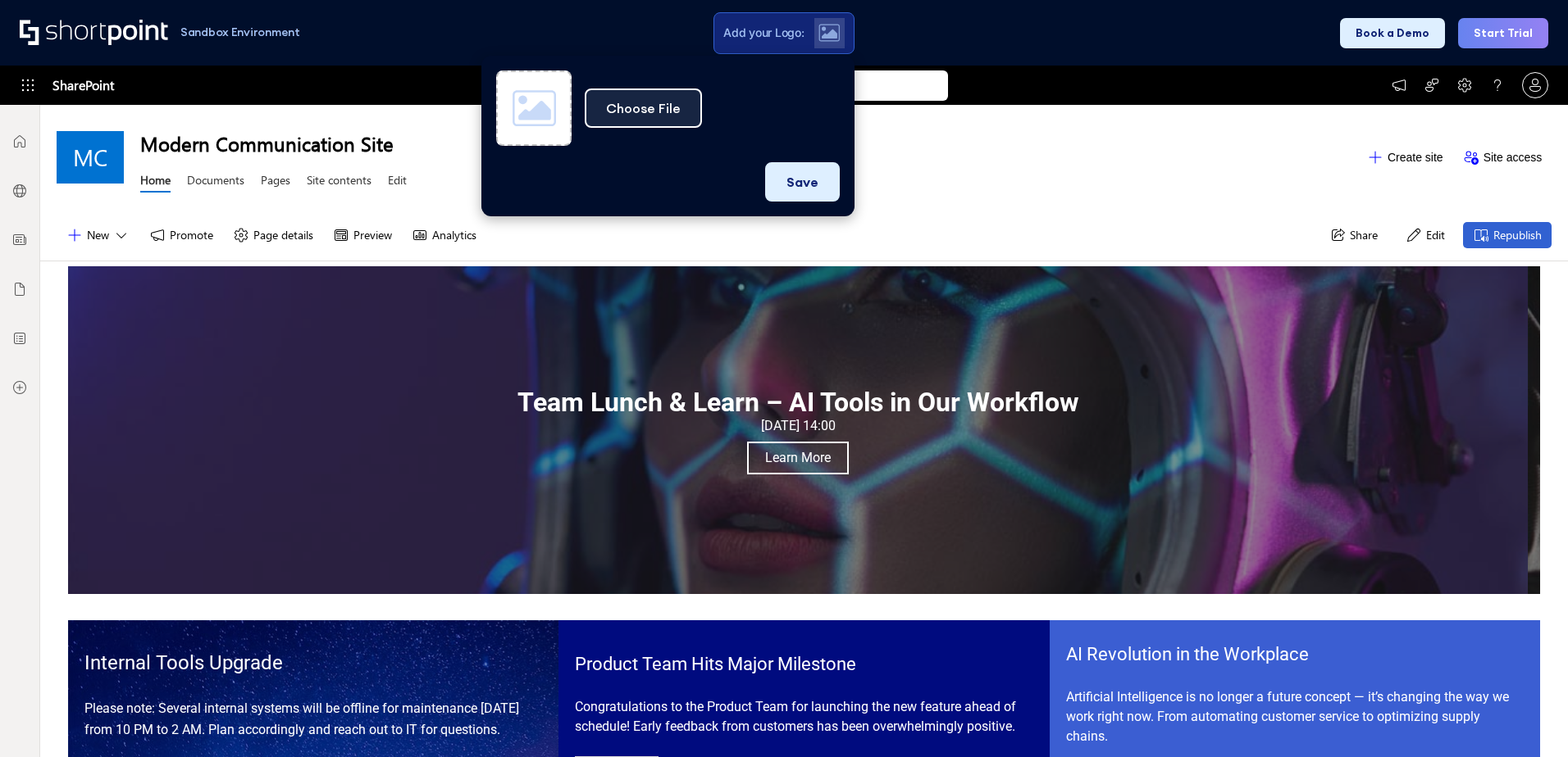
drag, startPoint x: 576, startPoint y: 117, endPoint x: 635, endPoint y: 114, distance: 59.1
click at [575, 116] on div "Choose File Use colors for the page from the logo" at bounding box center [668, 107] width 344 height 75
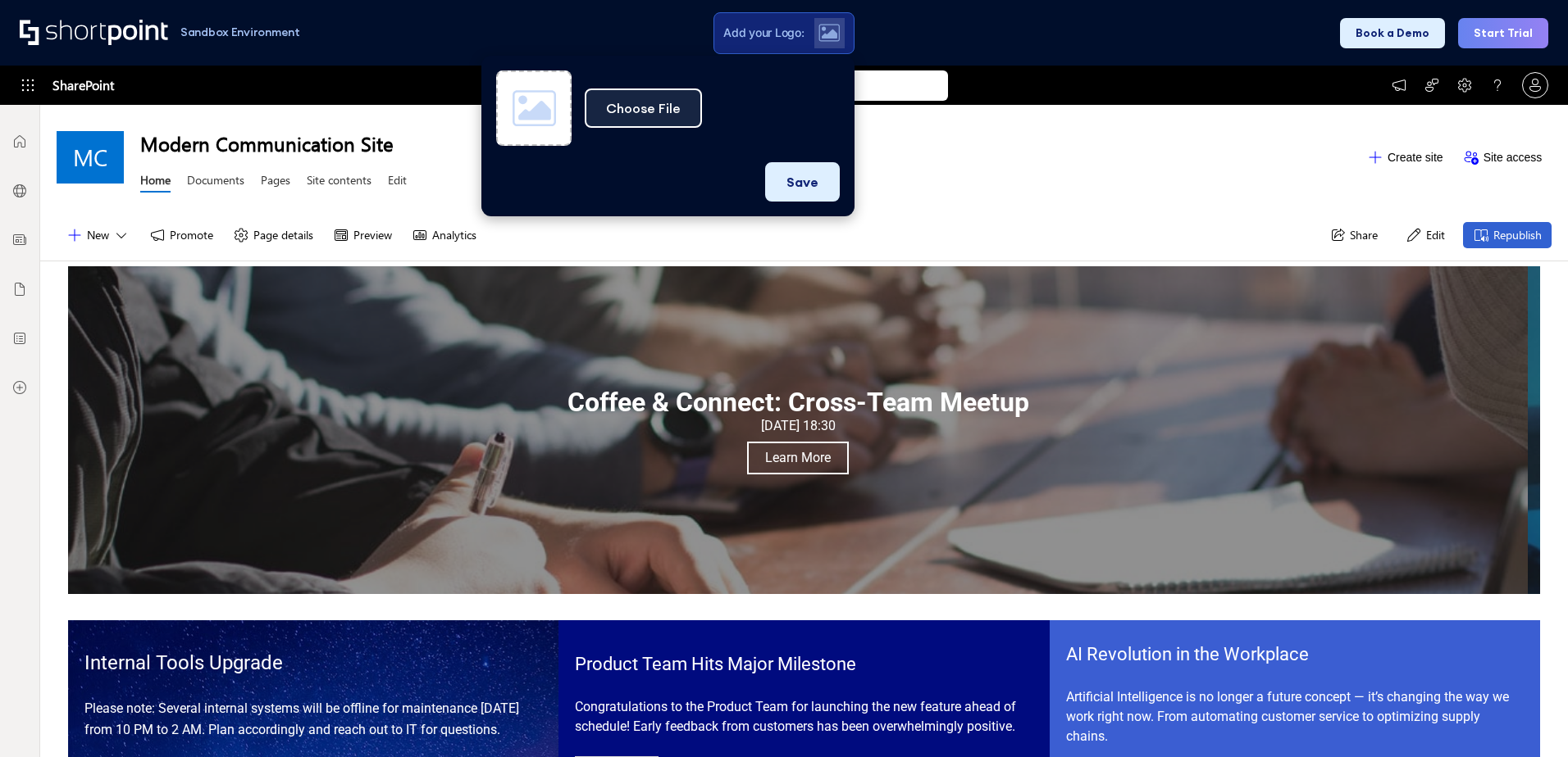
click at [637, 114] on button "Choose File" at bounding box center [643, 108] width 117 height 39
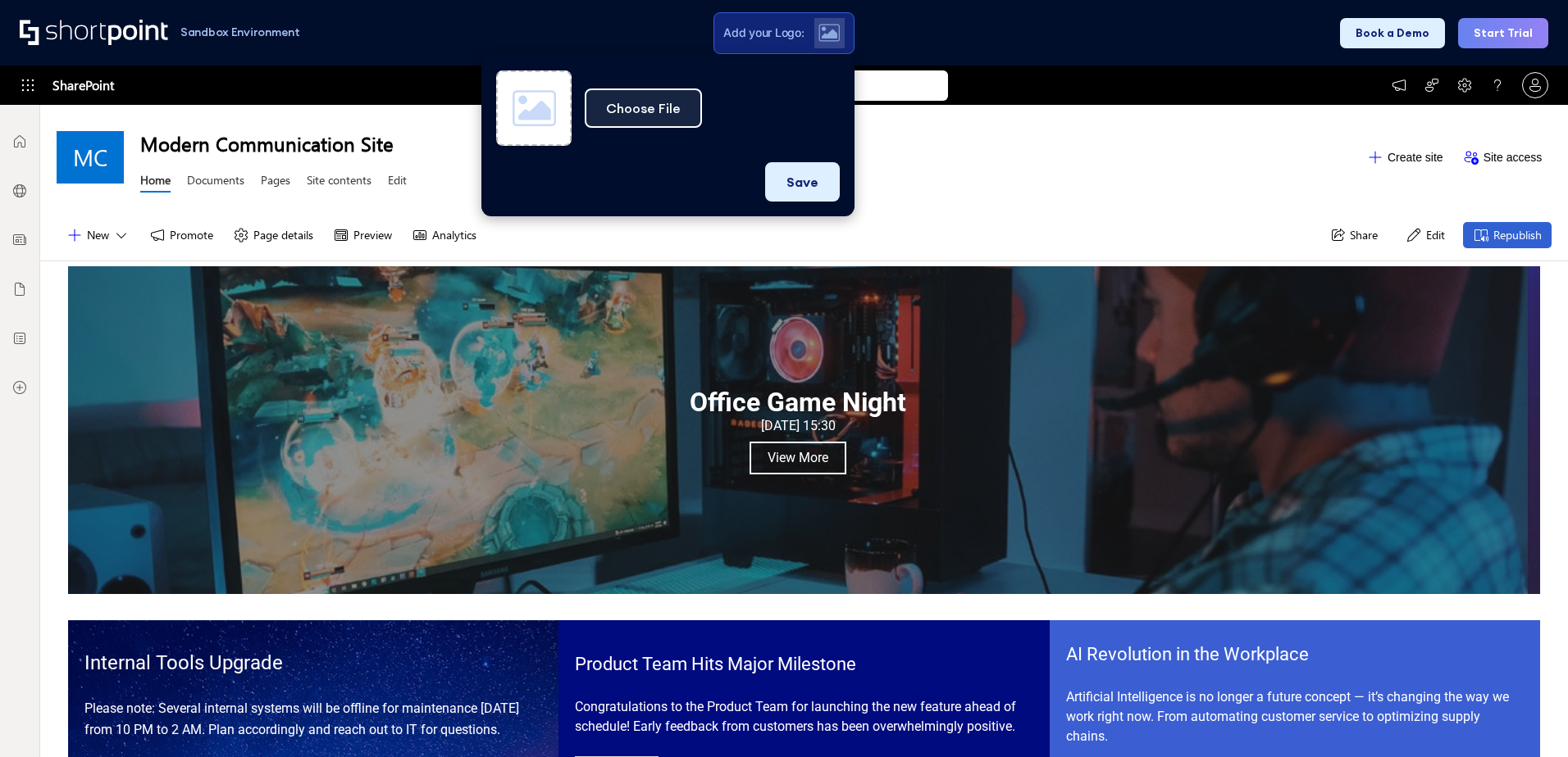
type input "C:\fakepath\Képernyőkép [DATE] 134203.png"
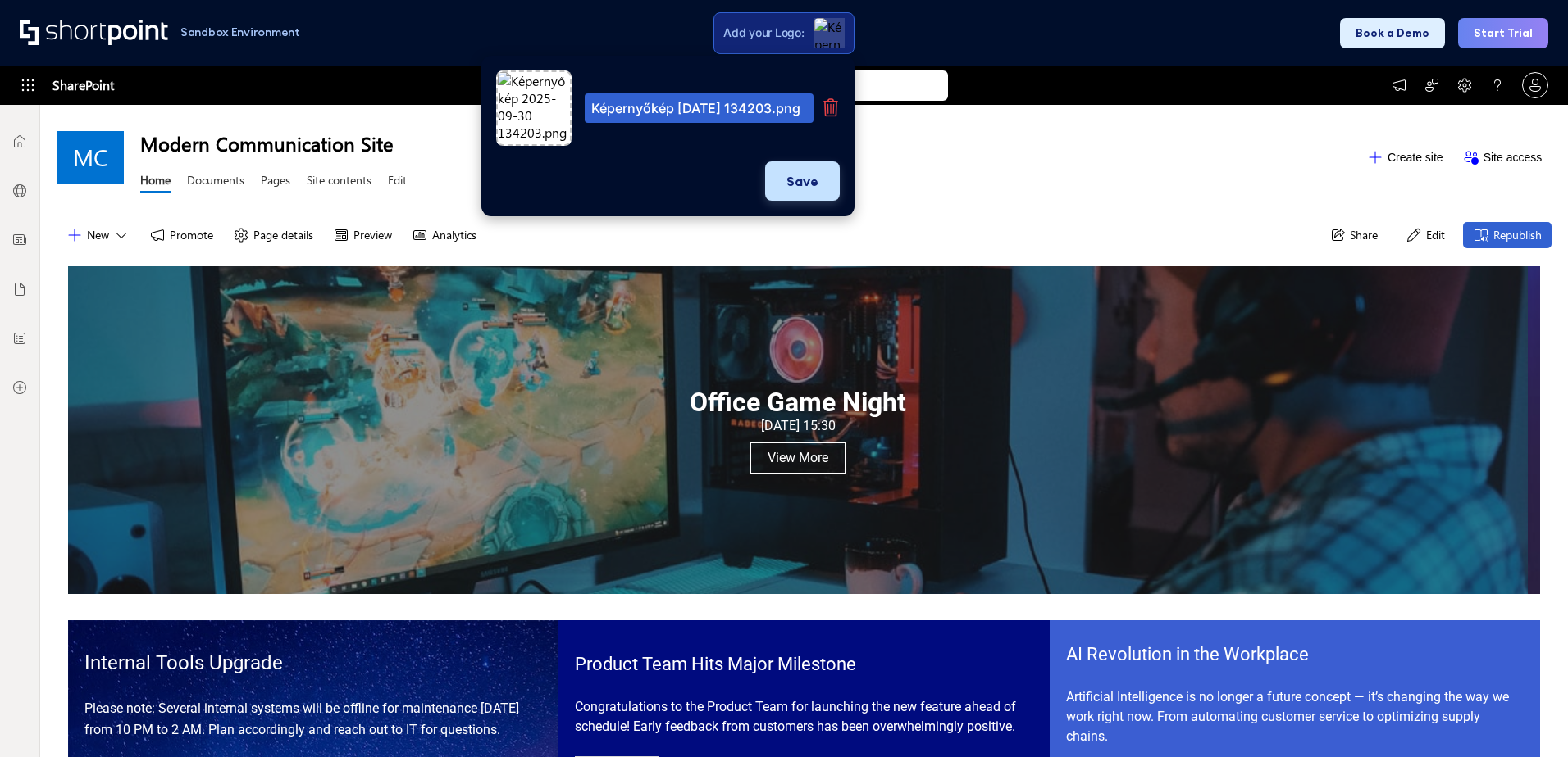
click at [804, 190] on button "Save" at bounding box center [803, 181] width 75 height 39
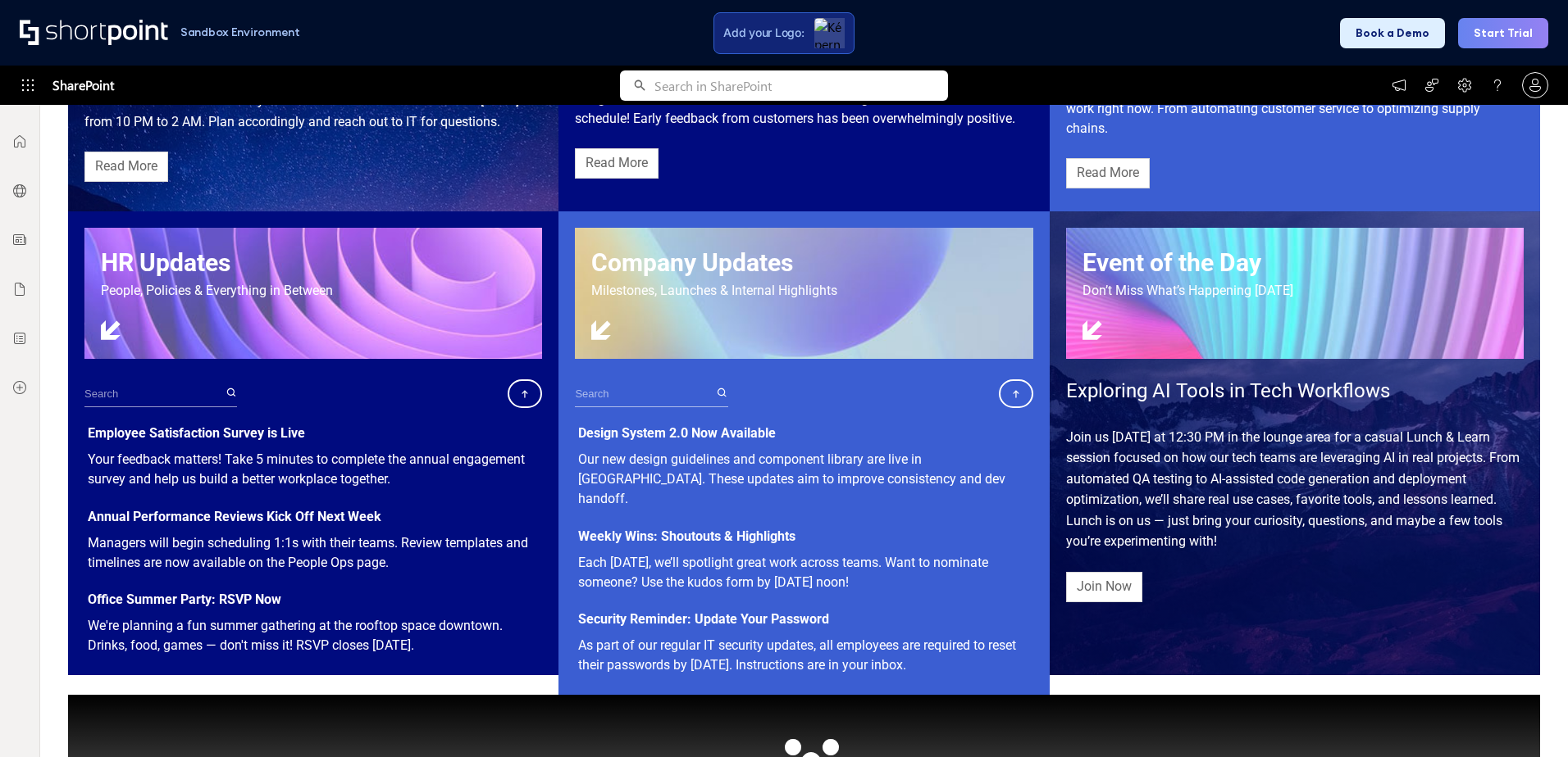
scroll to position [981, 0]
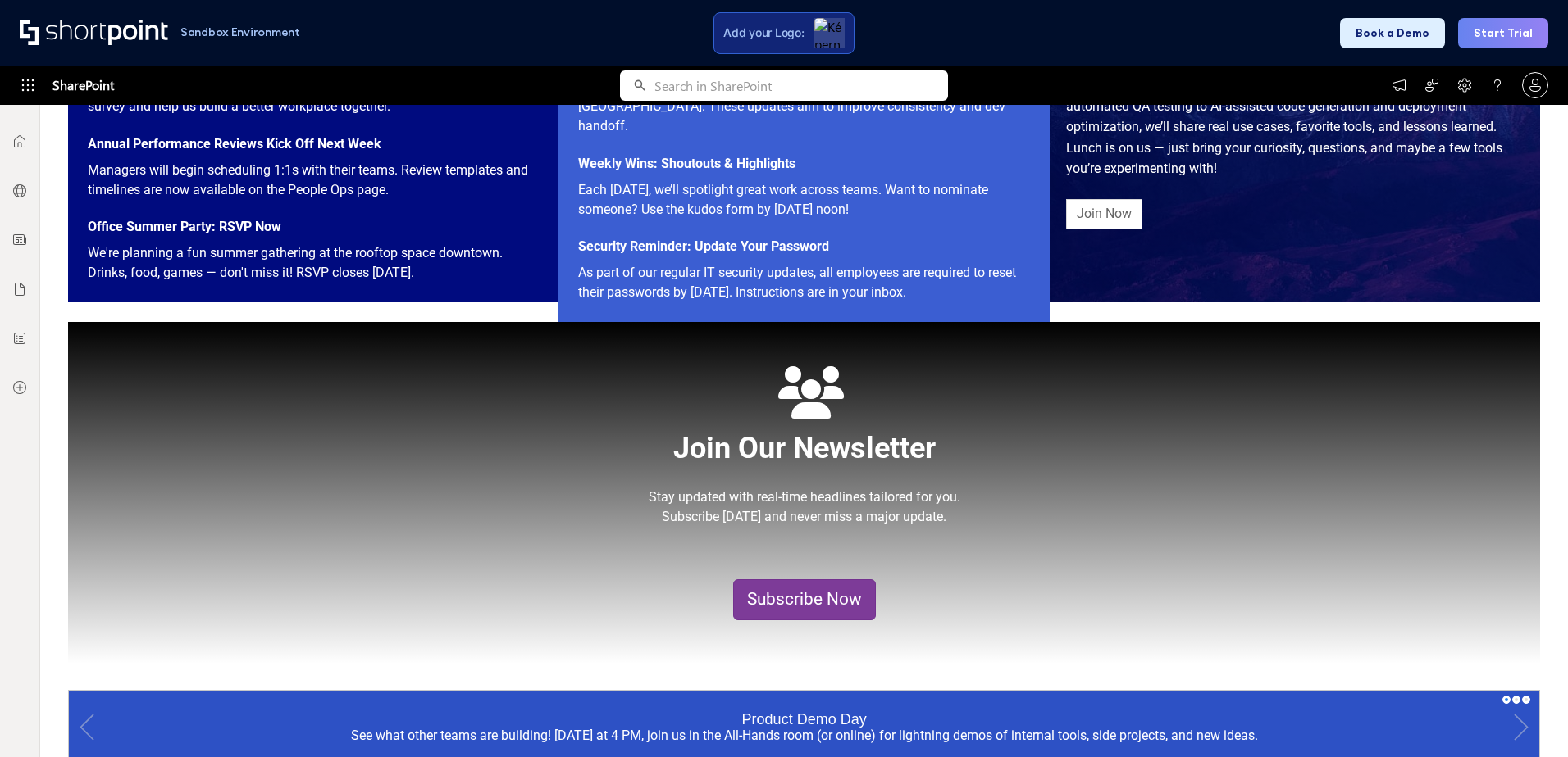
click at [818, 580] on link "Subscribe Now" at bounding box center [804, 600] width 143 height 41
click at [805, 580] on link "Subscribe Now" at bounding box center [804, 600] width 143 height 41
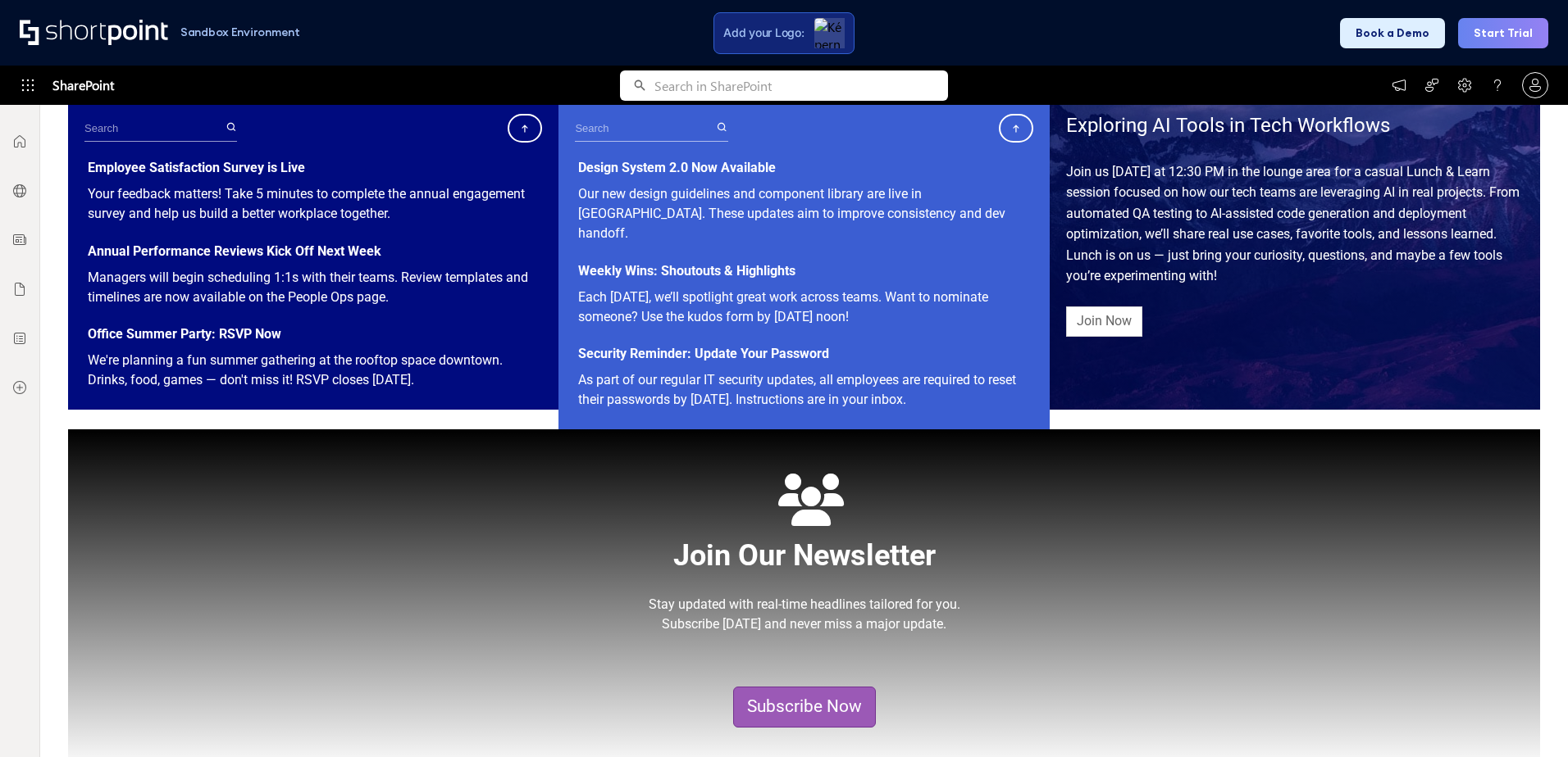
scroll to position [735, 0]
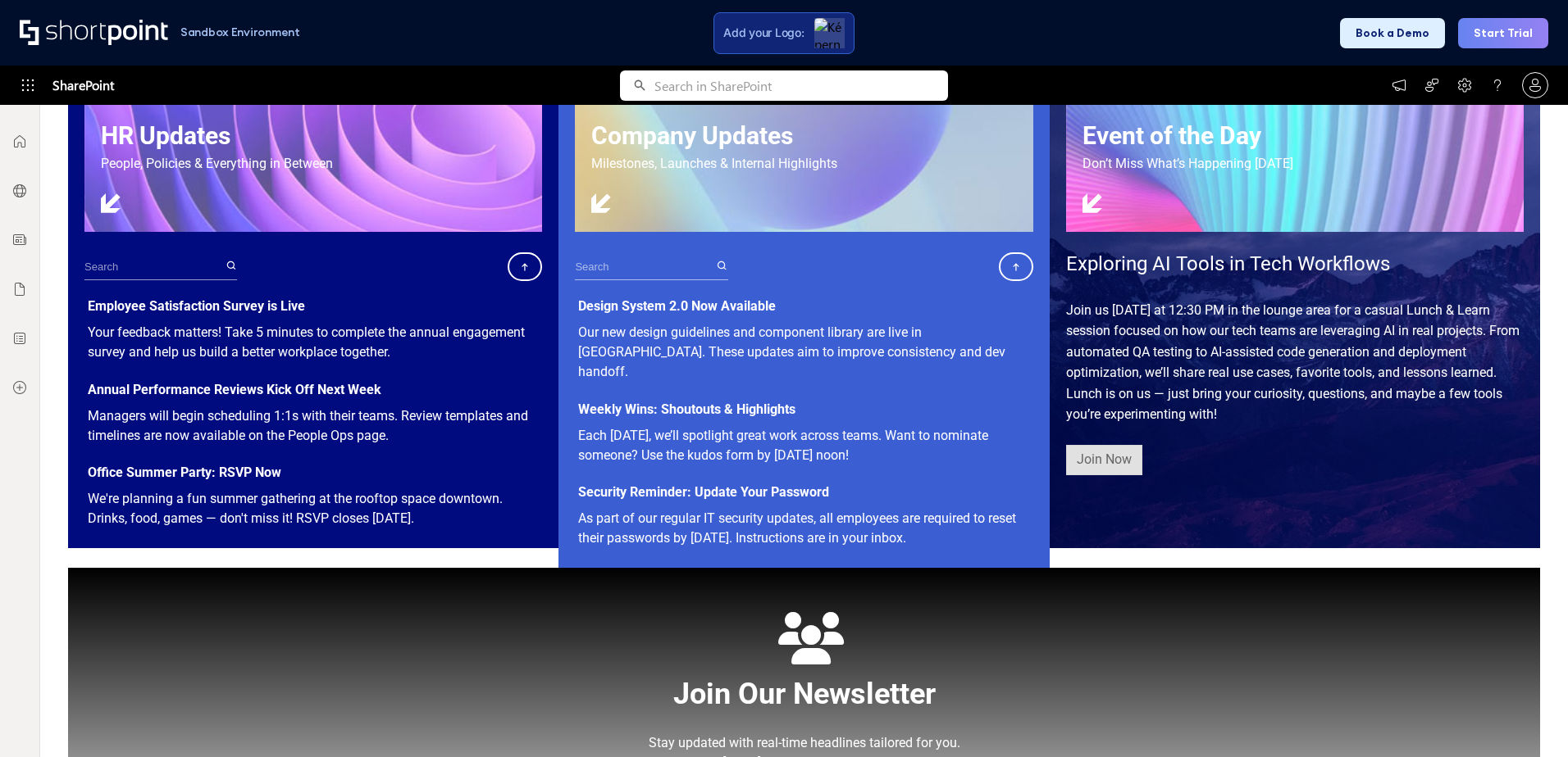
click at [1100, 471] on link "Join Now" at bounding box center [1104, 460] width 76 height 30
click at [1012, 260] on icon at bounding box center [1016, 267] width 15 height 15
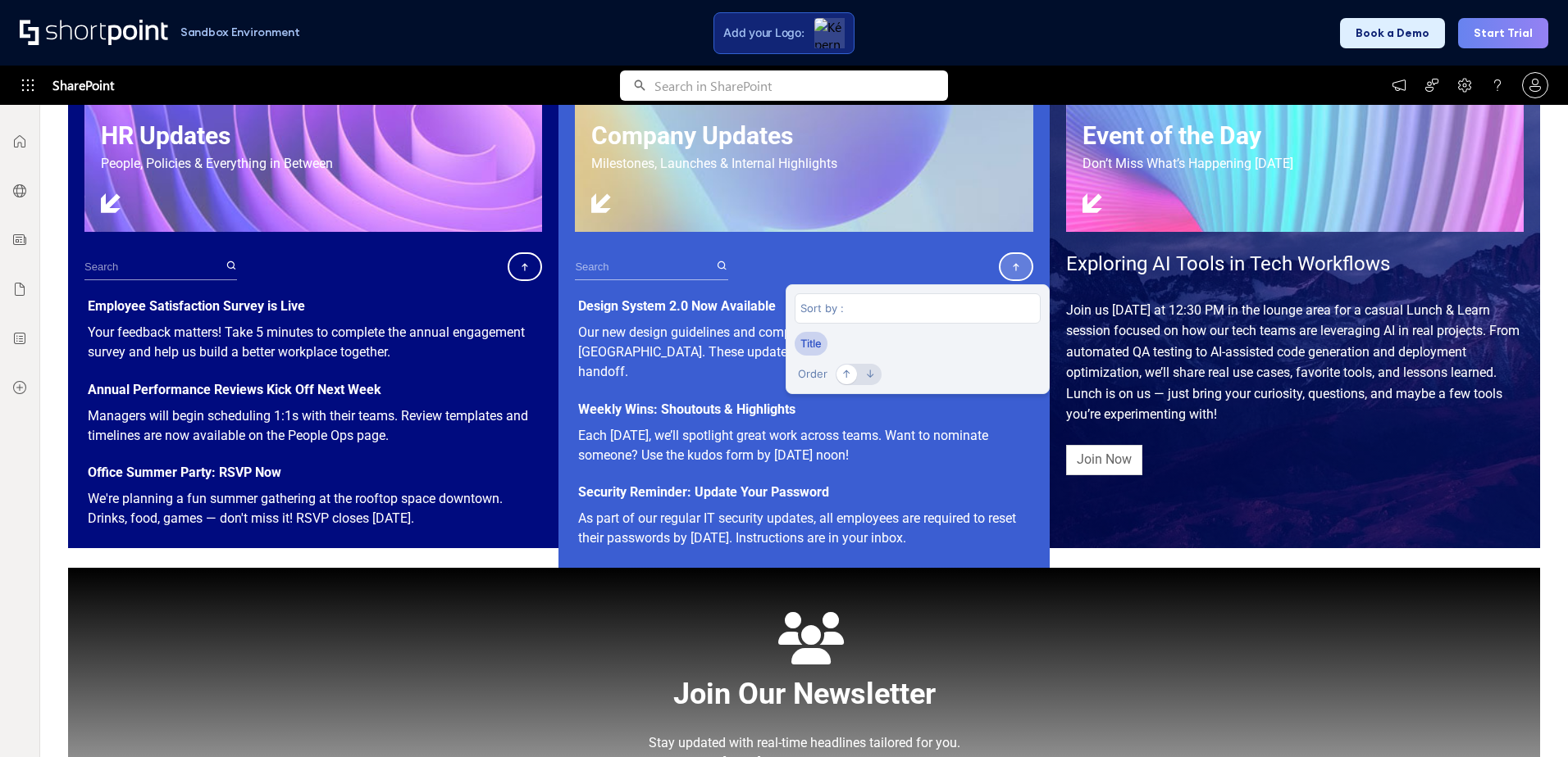
click at [1009, 263] on icon at bounding box center [1016, 267] width 15 height 15
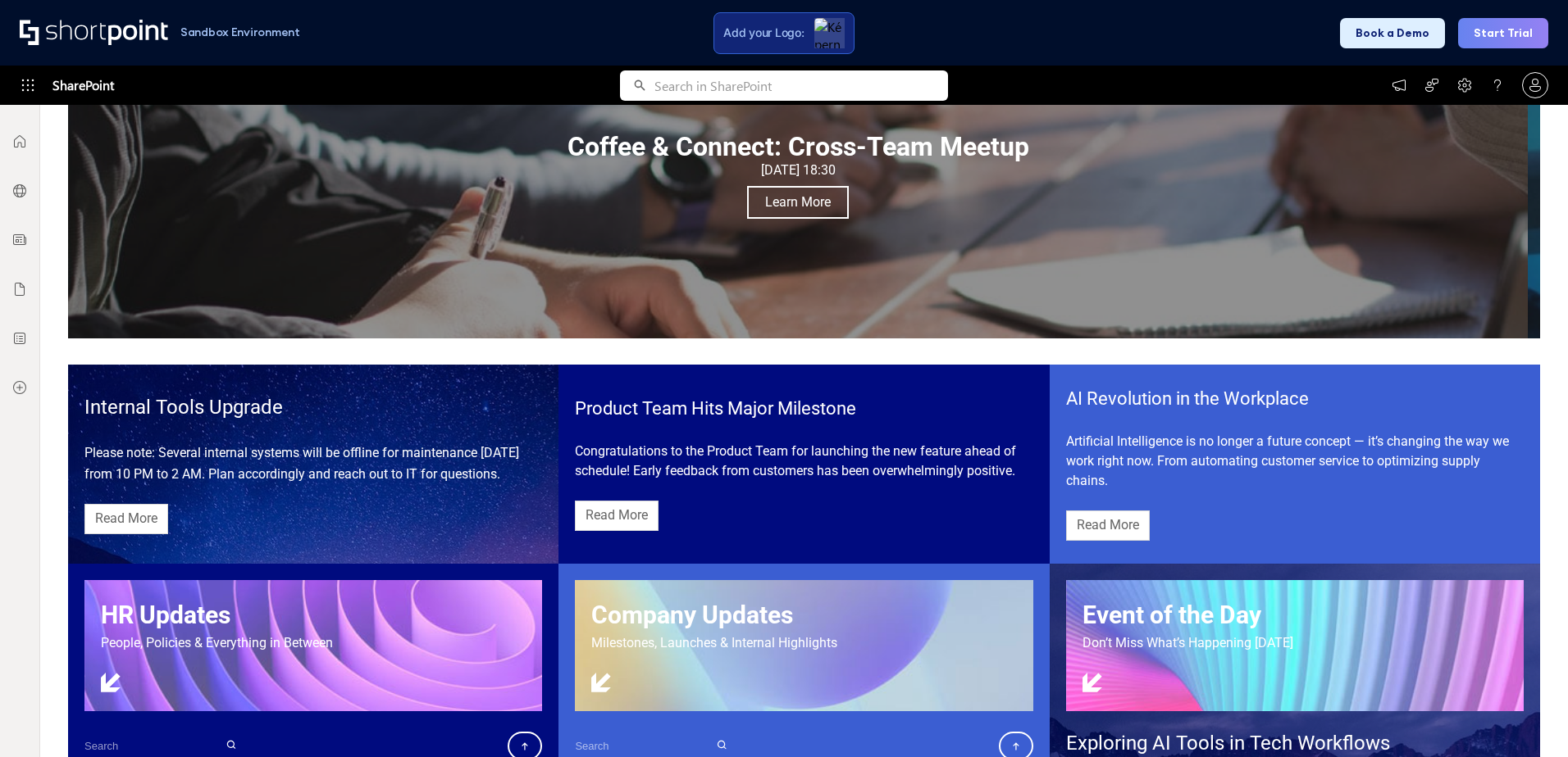
scroll to position [243, 0]
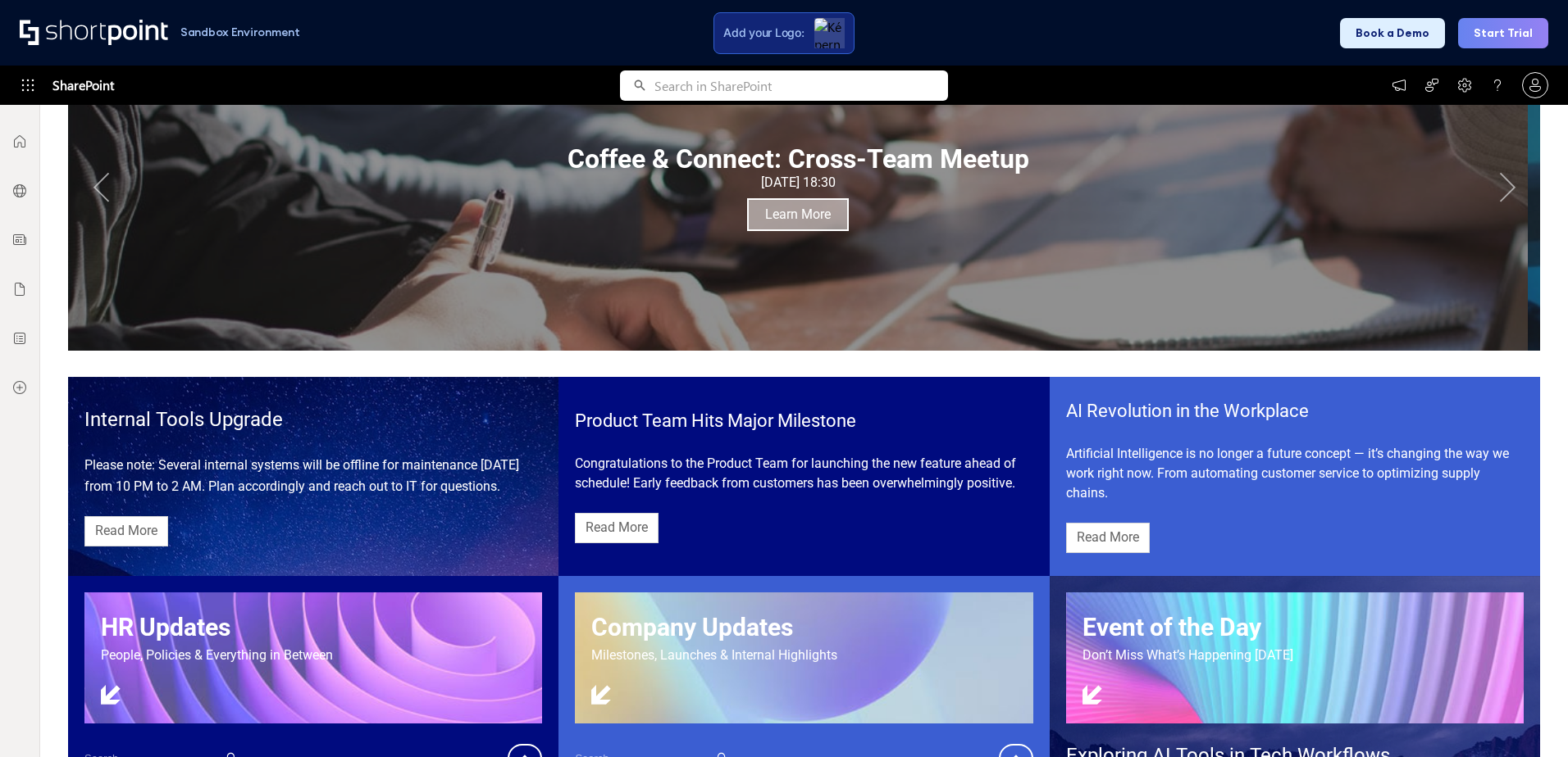
click at [827, 225] on link "Learn More" at bounding box center [797, 214] width 102 height 33
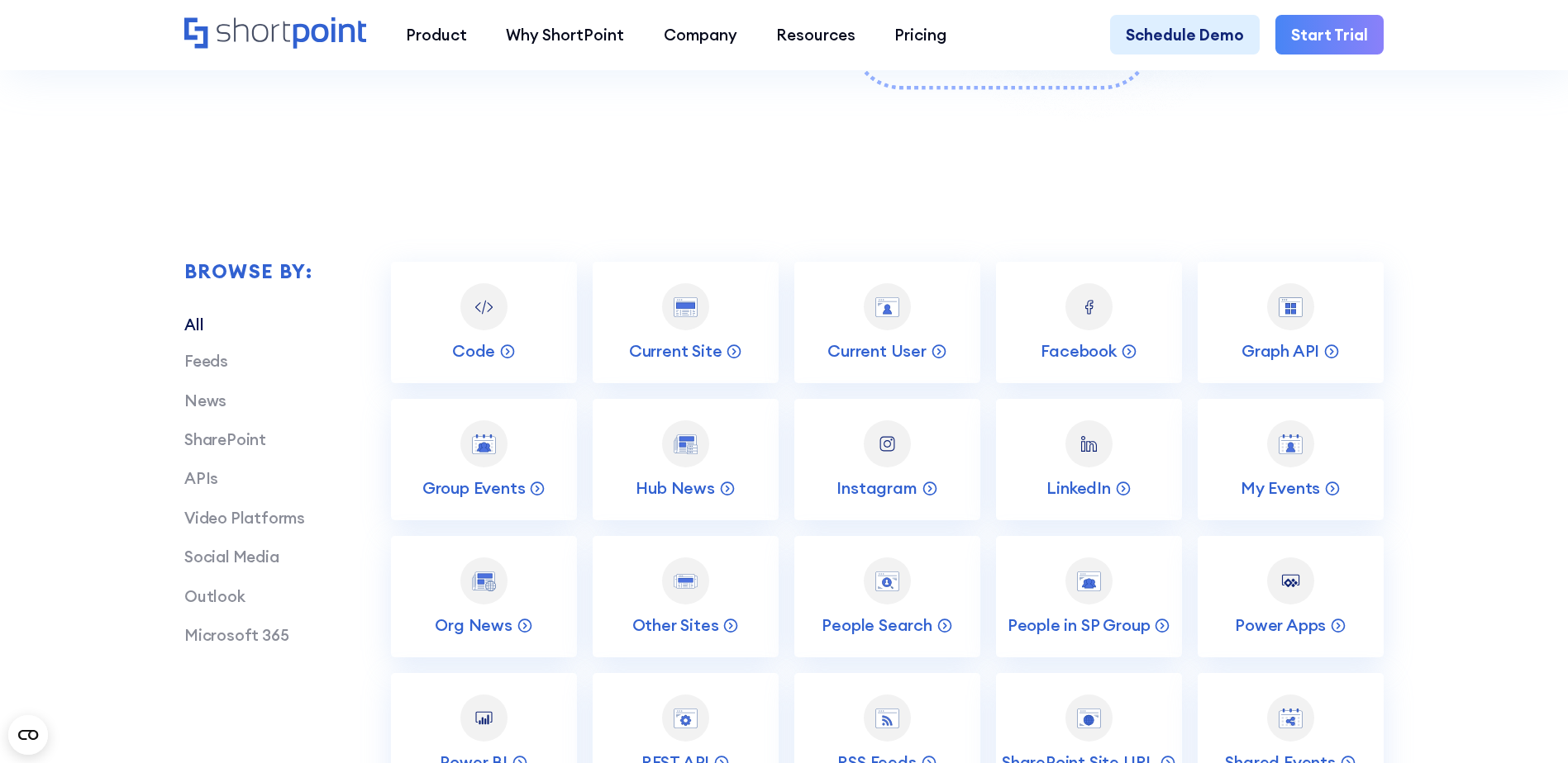
scroll to position [3470, 0]
